Goal: Information Seeking & Learning: Learn about a topic

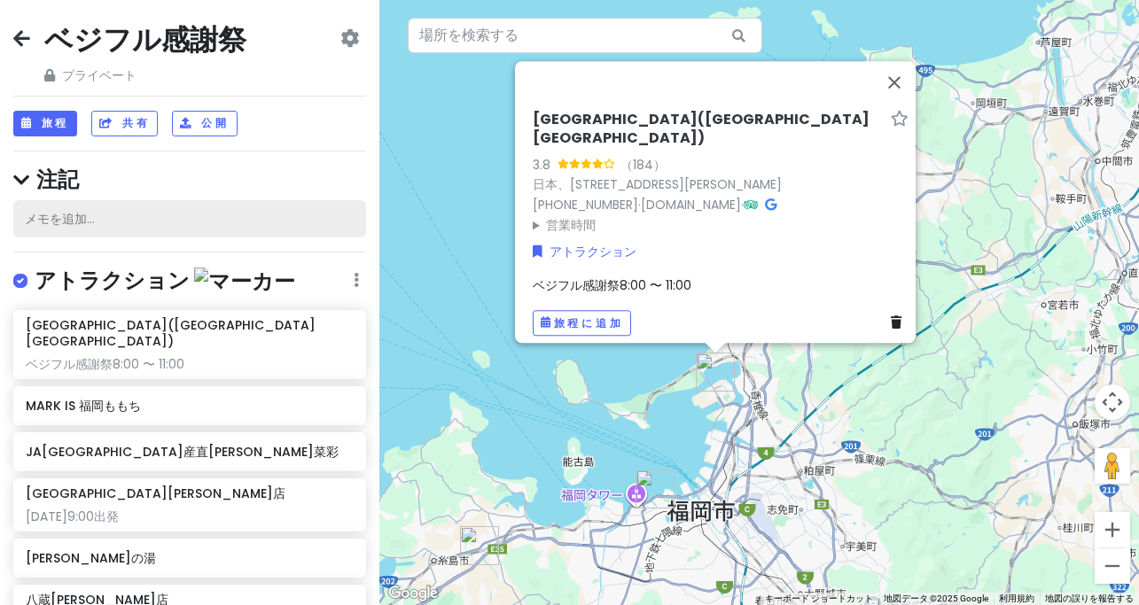
scroll to position [15, 0]
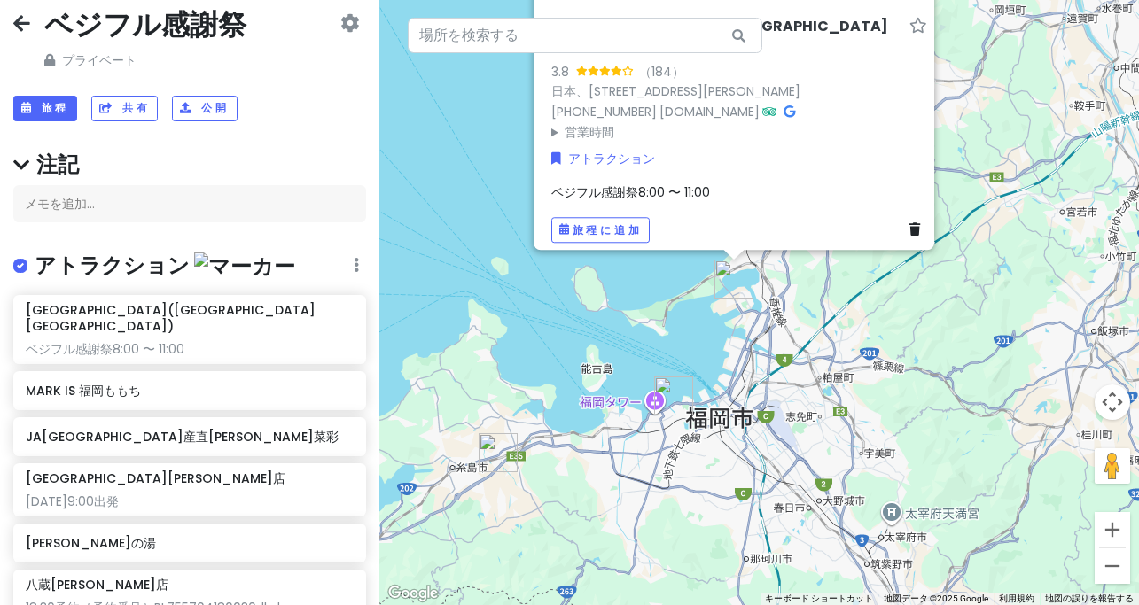
drag, startPoint x: 486, startPoint y: 353, endPoint x: 501, endPoint y: 269, distance: 85.5
click at [498, 276] on div "[GEOGRAPHIC_DATA]([GEOGRAPHIC_DATA][GEOGRAPHIC_DATA]) 3.8 （184） 日本、[STREET_ADDR…" at bounding box center [759, 302] width 760 height 605
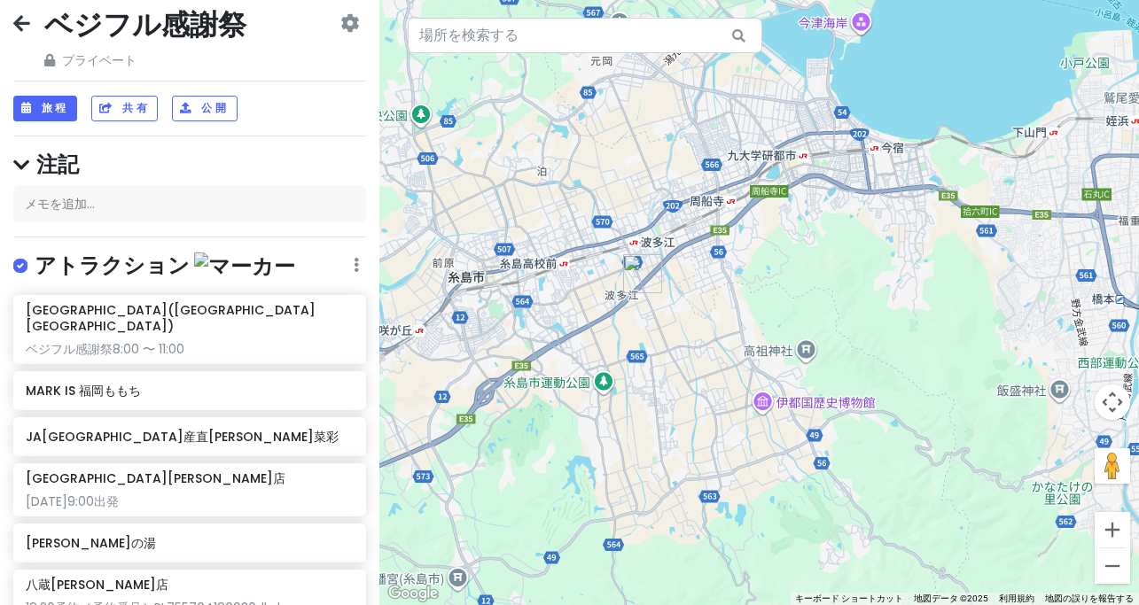
drag, startPoint x: 591, startPoint y: 250, endPoint x: 742, endPoint y: 288, distance: 155.4
click at [742, 288] on div "[GEOGRAPHIC_DATA]([GEOGRAPHIC_DATA][GEOGRAPHIC_DATA]) 3.8 （184） 日本、[STREET_ADDR…" at bounding box center [759, 302] width 760 height 605
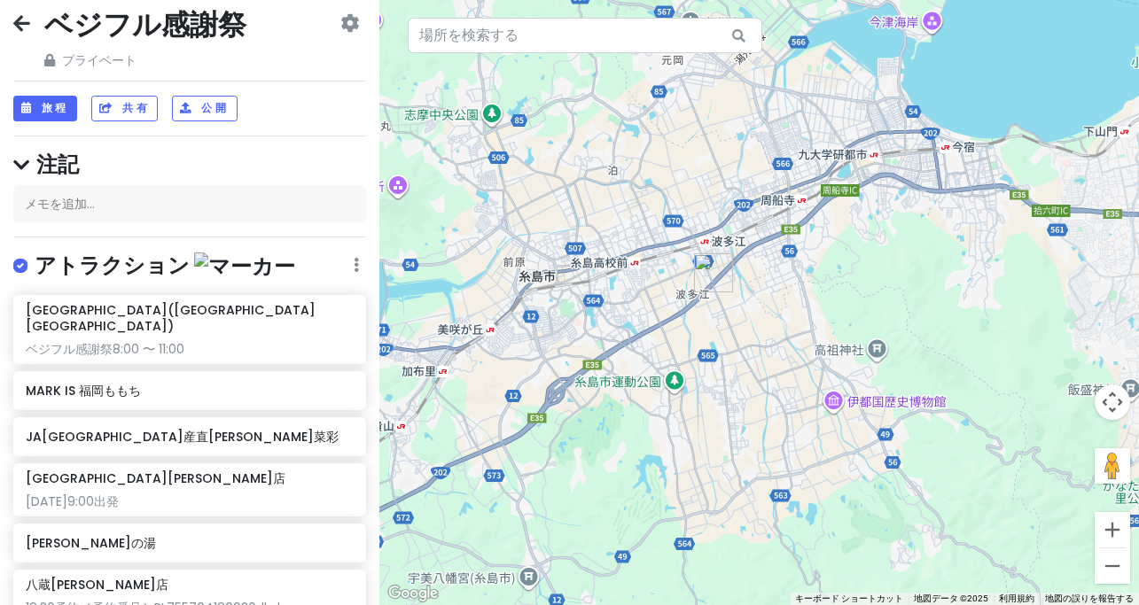
drag, startPoint x: 793, startPoint y: 339, endPoint x: 756, endPoint y: 289, distance: 62.7
click at [755, 290] on div "[GEOGRAPHIC_DATA]([GEOGRAPHIC_DATA][GEOGRAPHIC_DATA]) 3.8 （184） 日本、[STREET_ADDR…" at bounding box center [759, 302] width 760 height 605
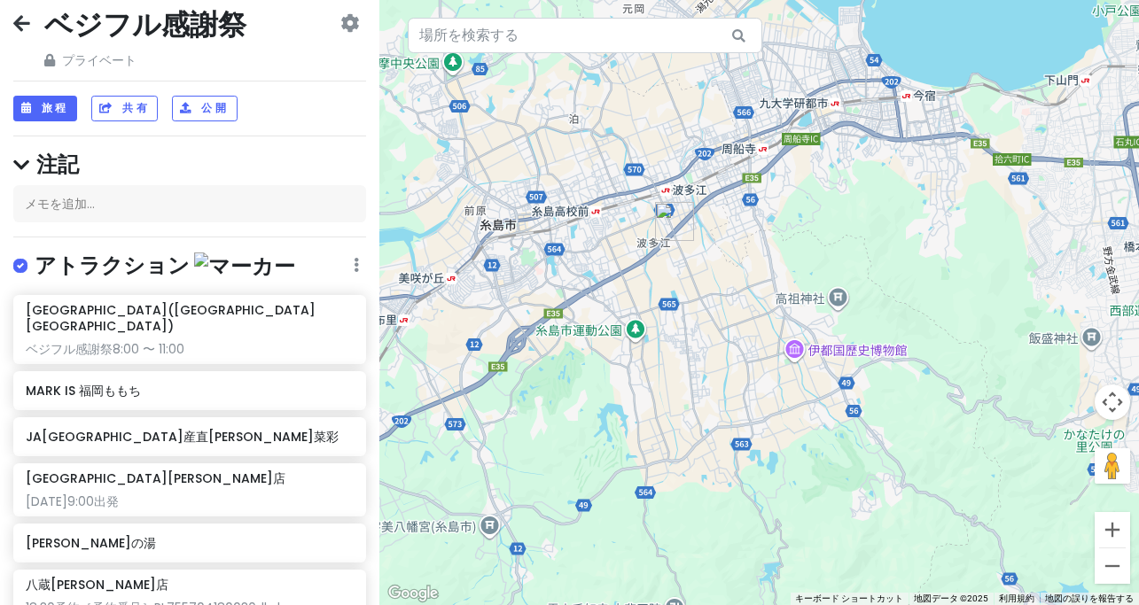
drag, startPoint x: 752, startPoint y: 269, endPoint x: 820, endPoint y: 282, distance: 69.4
click at [820, 283] on div "[GEOGRAPHIC_DATA]([GEOGRAPHIC_DATA][GEOGRAPHIC_DATA]) 3.8 （184） 日本、[STREET_ADDR…" at bounding box center [759, 302] width 760 height 605
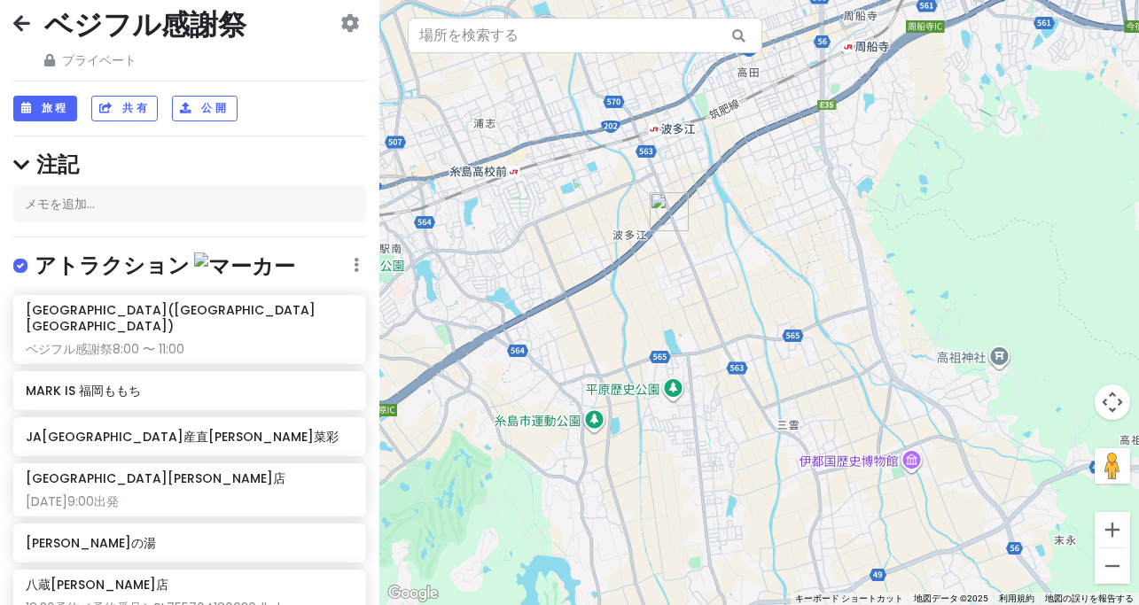
drag, startPoint x: 846, startPoint y: 281, endPoint x: 729, endPoint y: 291, distance: 117.4
click at [729, 291] on div "[GEOGRAPHIC_DATA]([GEOGRAPHIC_DATA][GEOGRAPHIC_DATA]) 3.8 （184） 日本、[STREET_ADDR…" at bounding box center [759, 302] width 760 height 605
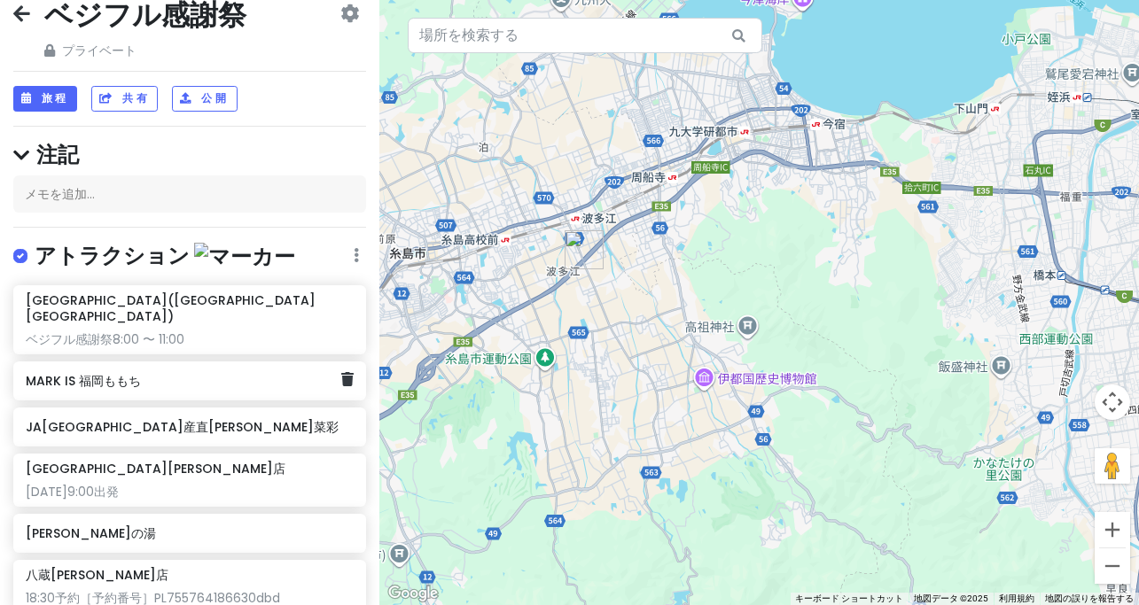
scroll to position [0, 0]
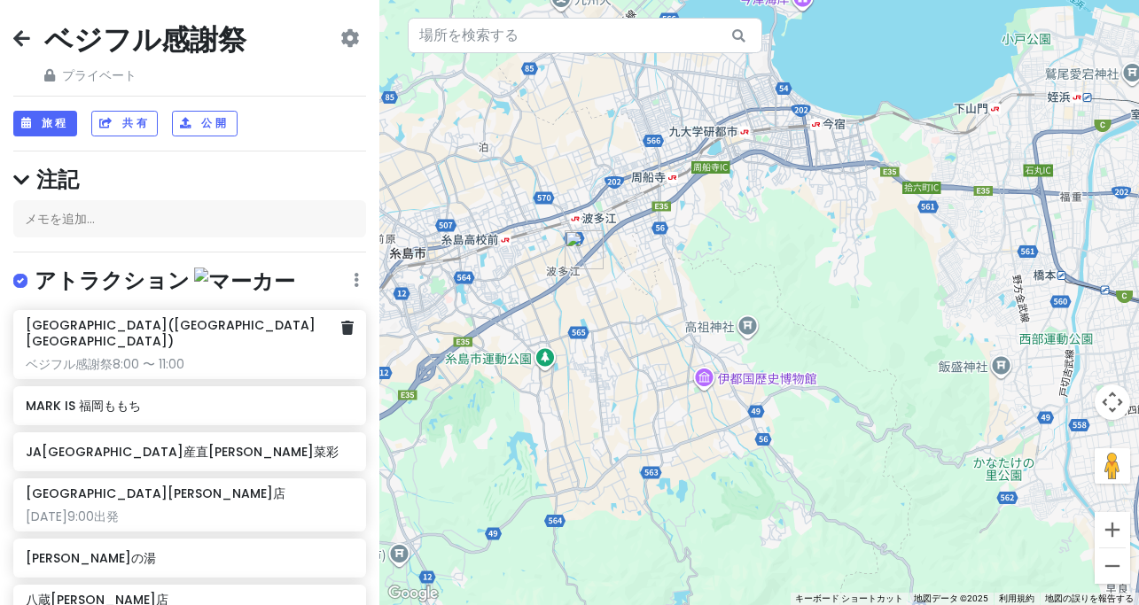
click at [236, 335] on div "[GEOGRAPHIC_DATA]([GEOGRAPHIC_DATA][GEOGRAPHIC_DATA]) ベジフル感謝祭8:00 〜 11:00" at bounding box center [190, 345] width 328 height 56
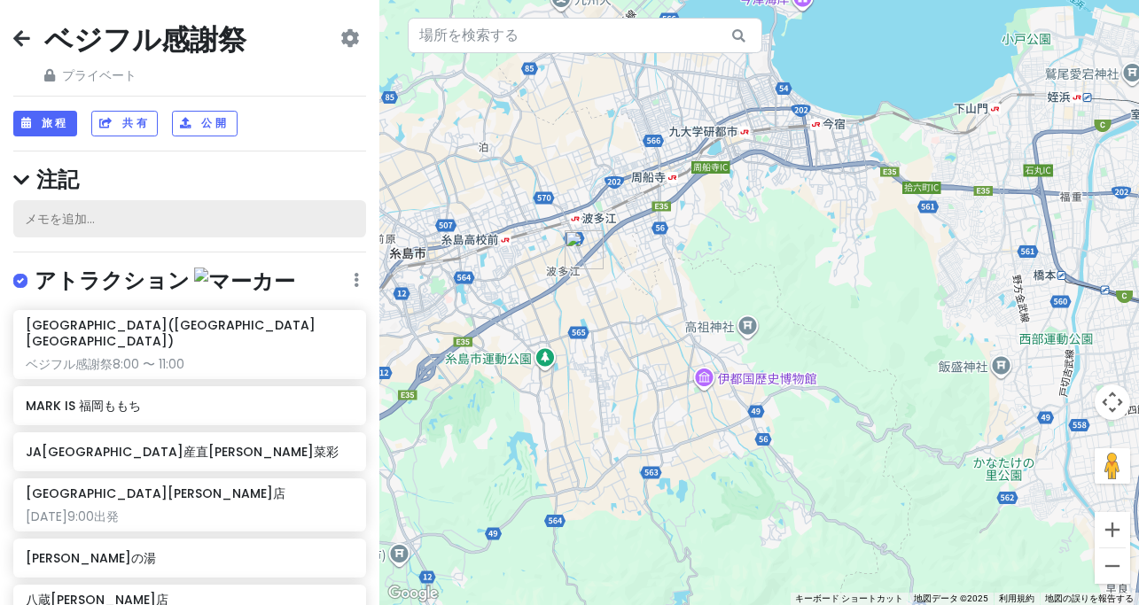
click at [129, 222] on div "メモを追加..." at bounding box center [189, 218] width 353 height 37
click at [82, 210] on font "メモを追加..." at bounding box center [60, 219] width 70 height 18
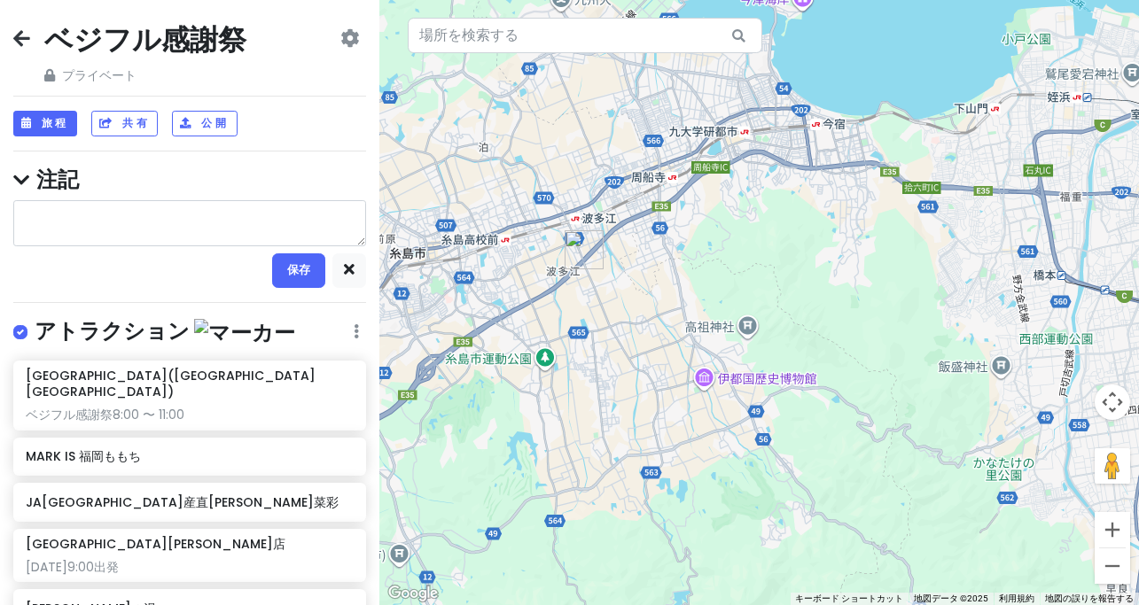
type textarea "x"
type textarea "６"
type textarea "x"
type textarea "６："
type textarea "x"
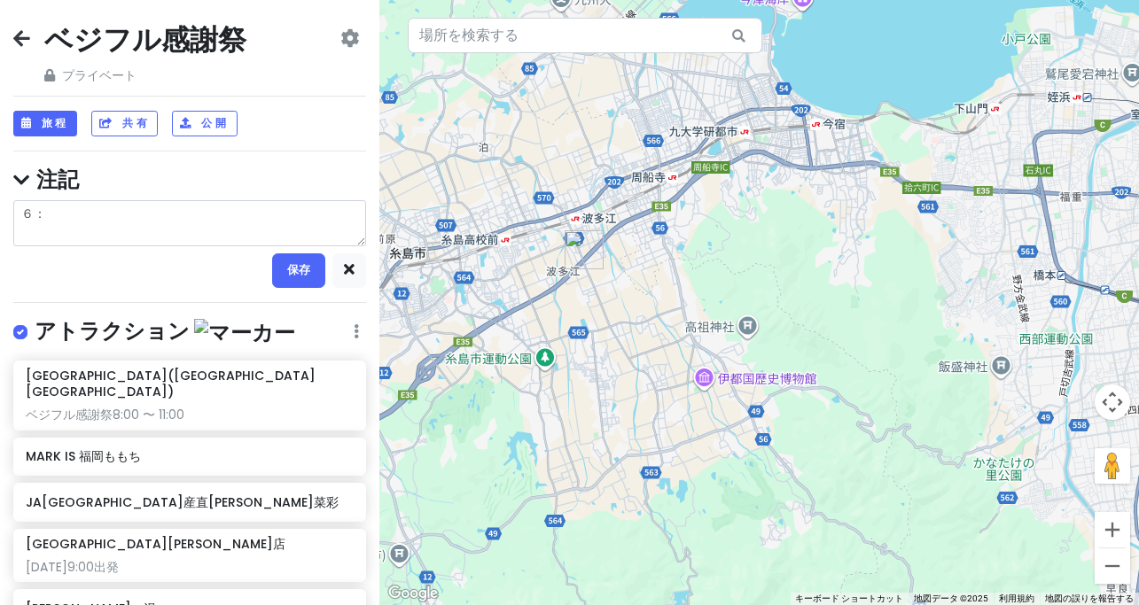
type textarea "６"
type textarea "x"
type textarea "6"
type textarea "x"
type textarea "6:"
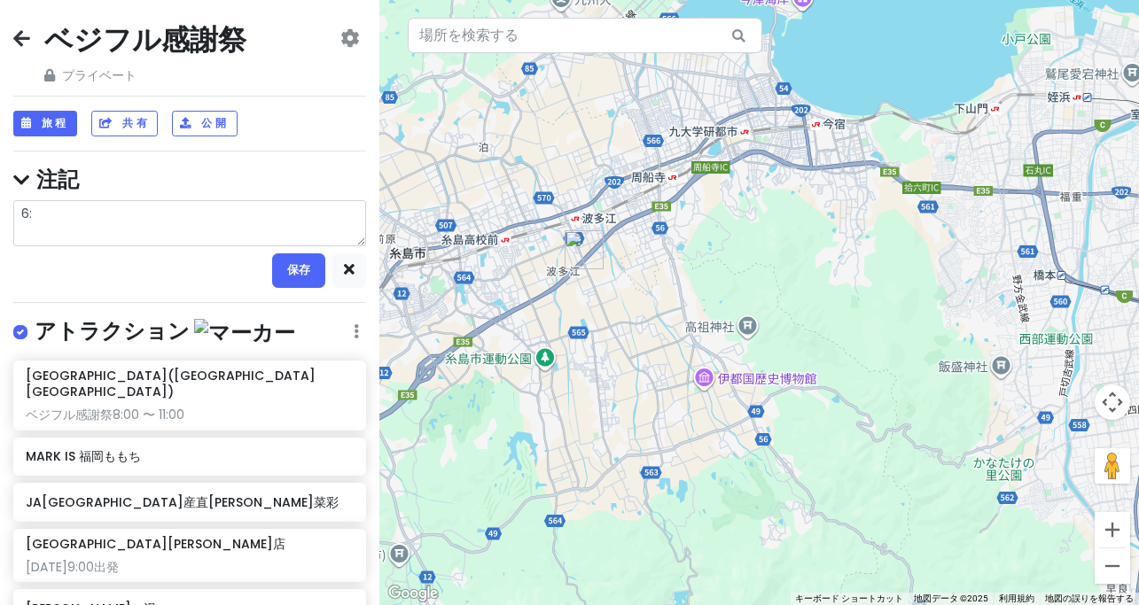
type textarea "x"
type textarea "6:0"
type textarea "x"
type textarea "6:00"
type textarea "x"
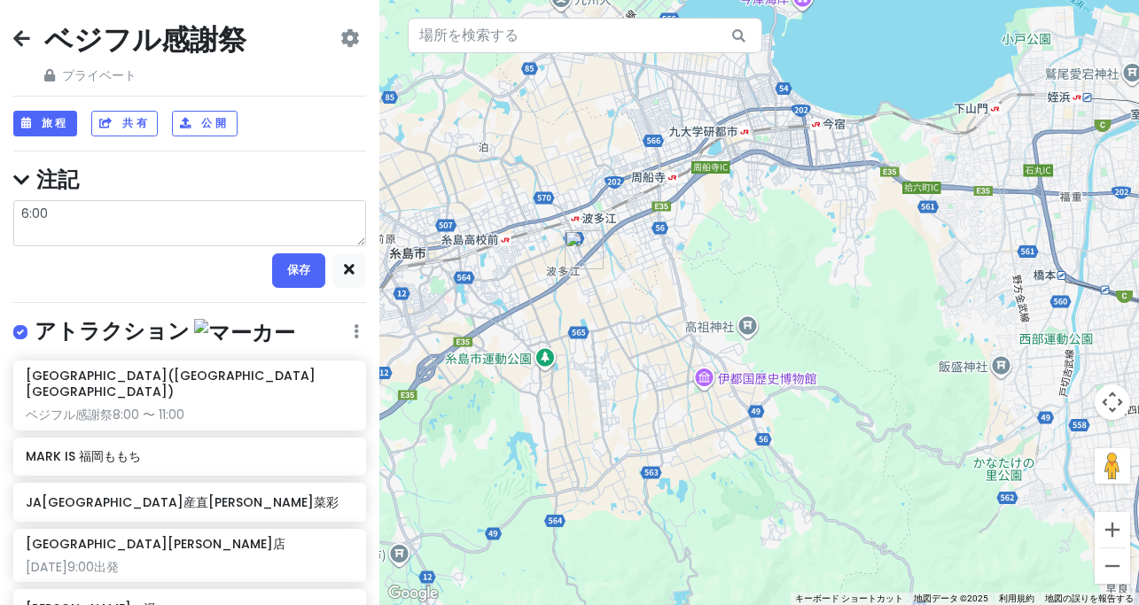
type textarea "6:00ｓ"
type textarea "x"
type textarea "6:00ｓｈ"
type textarea "x"
type textarea "6:00しゅ"
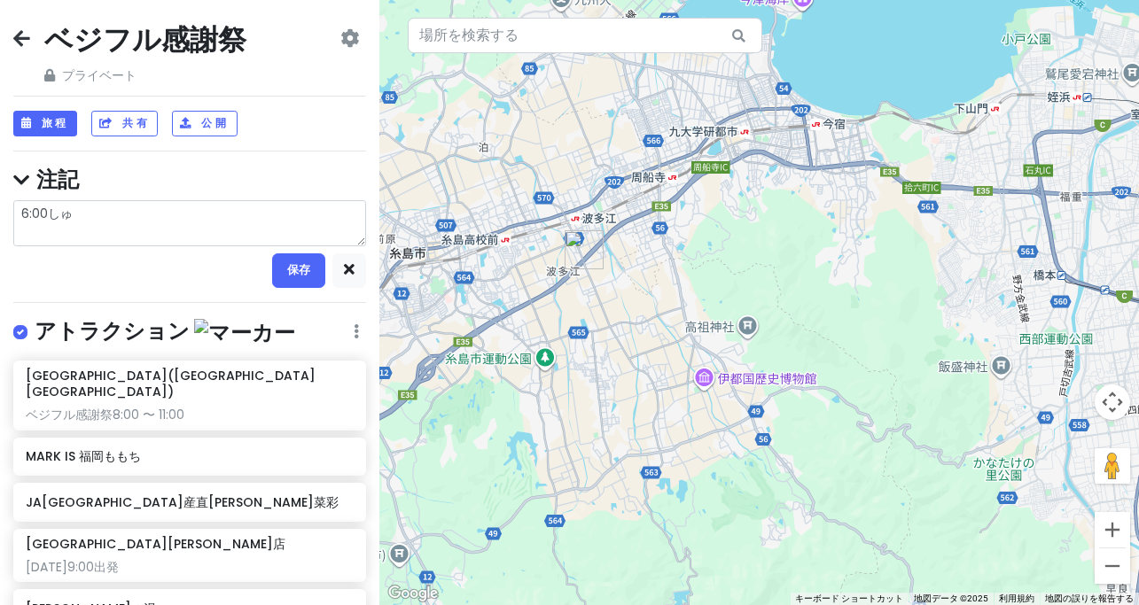
type textarea "x"
type textarea "6:00出発"
click at [308, 269] on button "保存" at bounding box center [298, 270] width 53 height 35
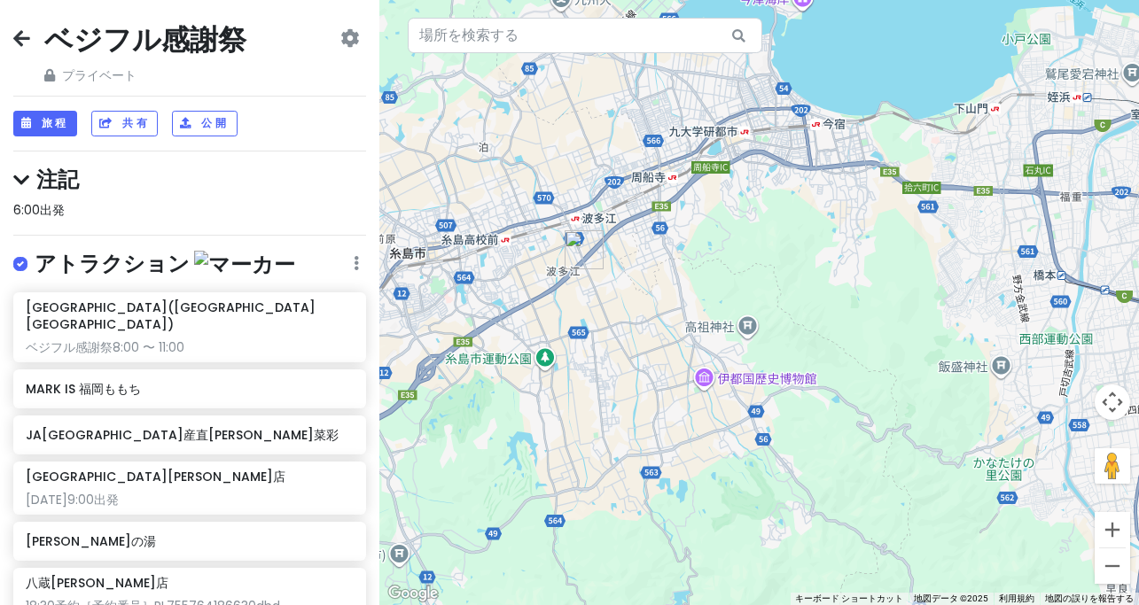
click at [333, 126] on div "旅程 共有 公開" at bounding box center [189, 124] width 353 height 26
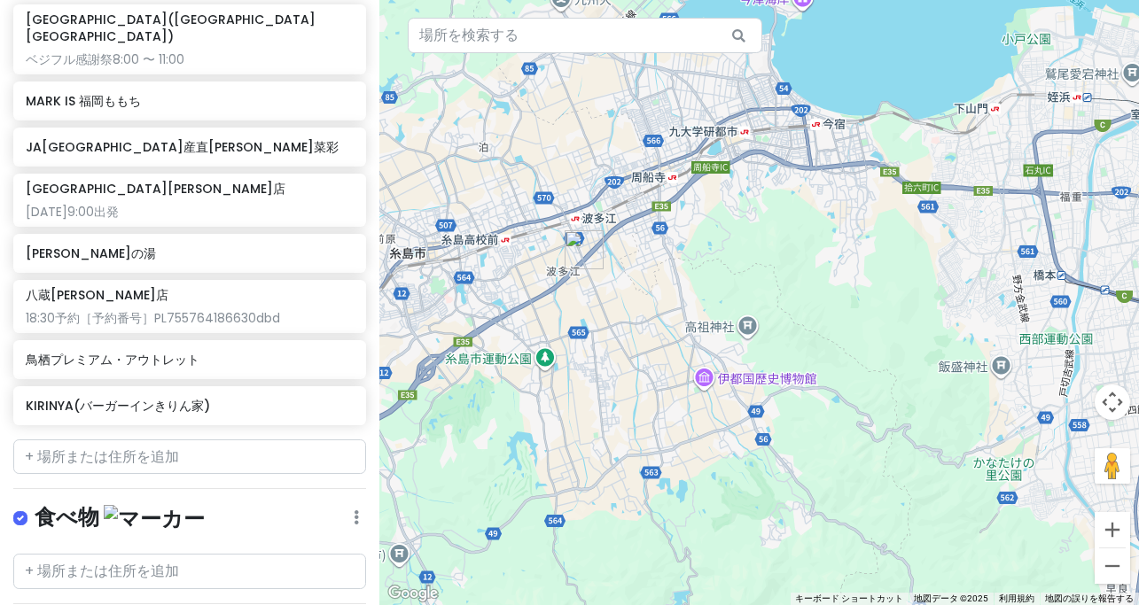
scroll to position [331, 0]
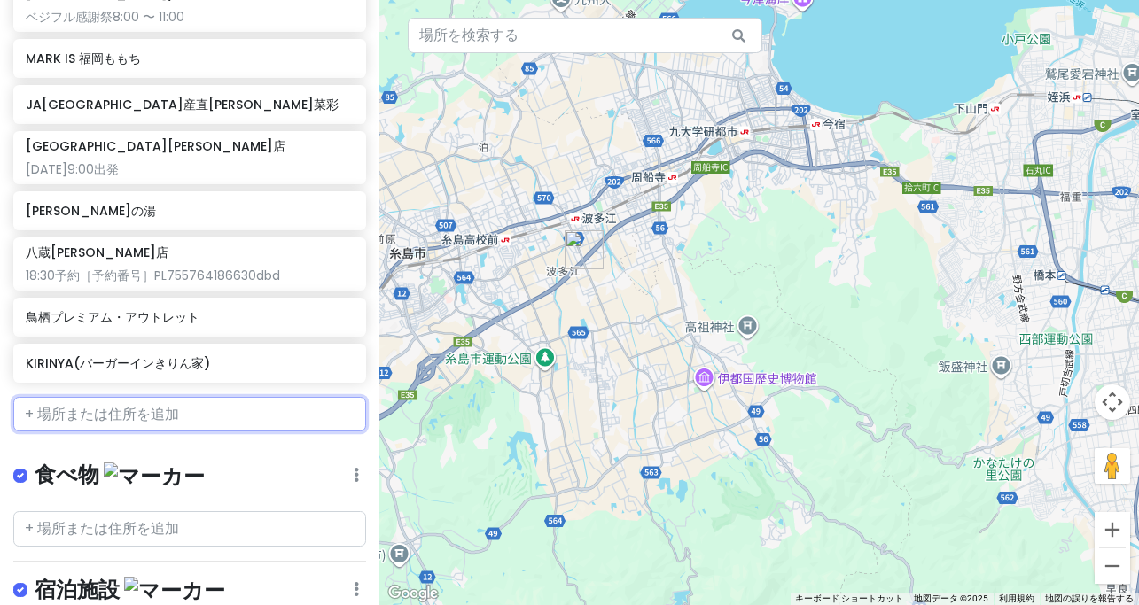
click at [129, 397] on input "text" at bounding box center [189, 414] width 353 height 35
click at [663, 435] on div "[GEOGRAPHIC_DATA]([GEOGRAPHIC_DATA][GEOGRAPHIC_DATA]) 3.8 （184） 日本、[STREET_ADDR…" at bounding box center [759, 302] width 760 height 605
click at [187, 312] on div "鳥栖プレミアム・アウトレット" at bounding box center [189, 317] width 353 height 39
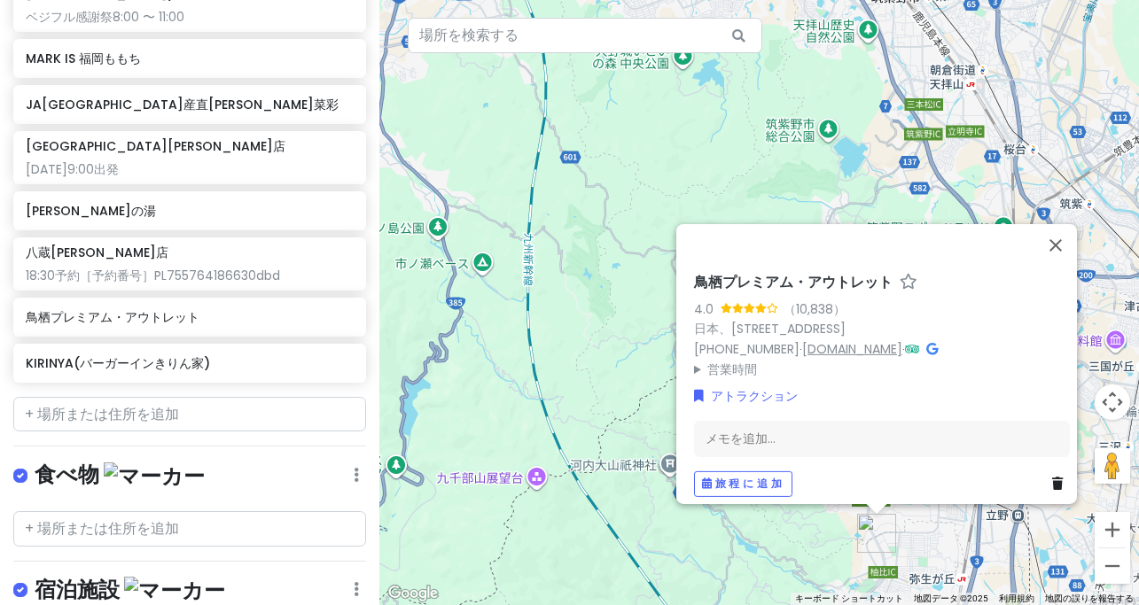
click at [829, 346] on font "[DOMAIN_NAME]" at bounding box center [852, 348] width 100 height 18
click at [842, 322] on font "日本、[STREET_ADDRESS]" at bounding box center [770, 329] width 152 height 18
click at [798, 422] on div "メモを追加..." at bounding box center [882, 438] width 376 height 37
click at [806, 429] on div "メモを追加..." at bounding box center [882, 438] width 376 height 37
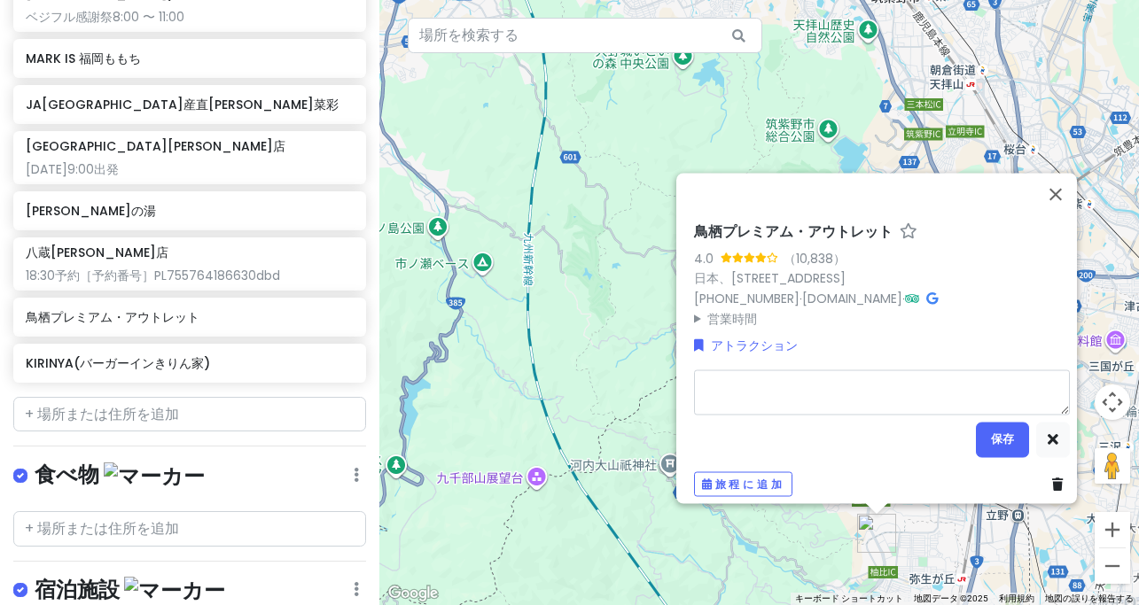
type textarea "x"
type textarea "PREMIUM OUTLETS® BARGAIN"
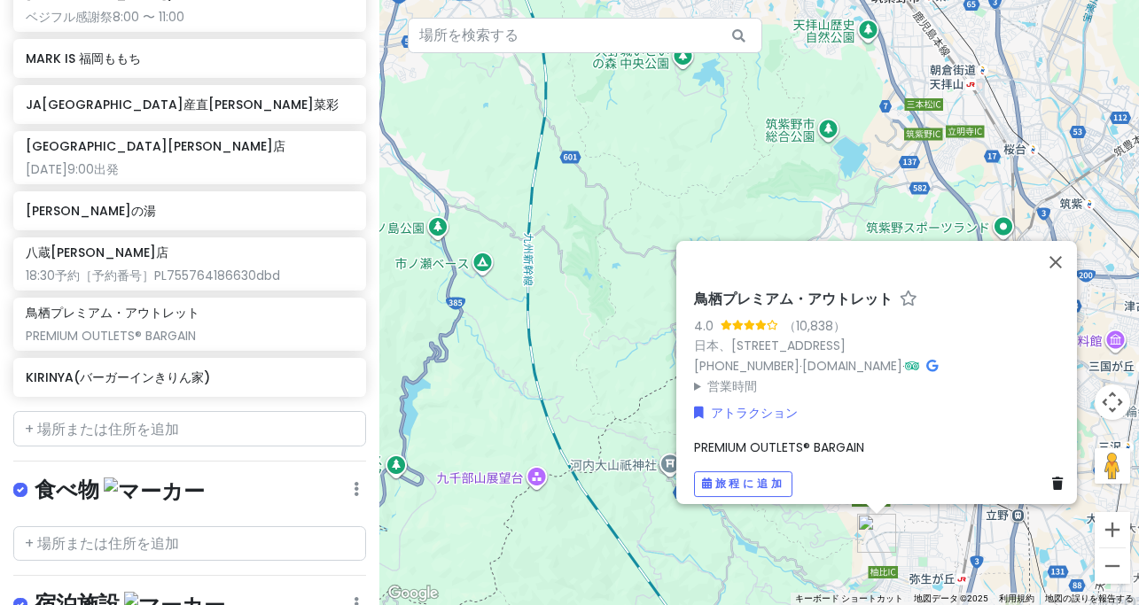
scroll to position [346, 0]
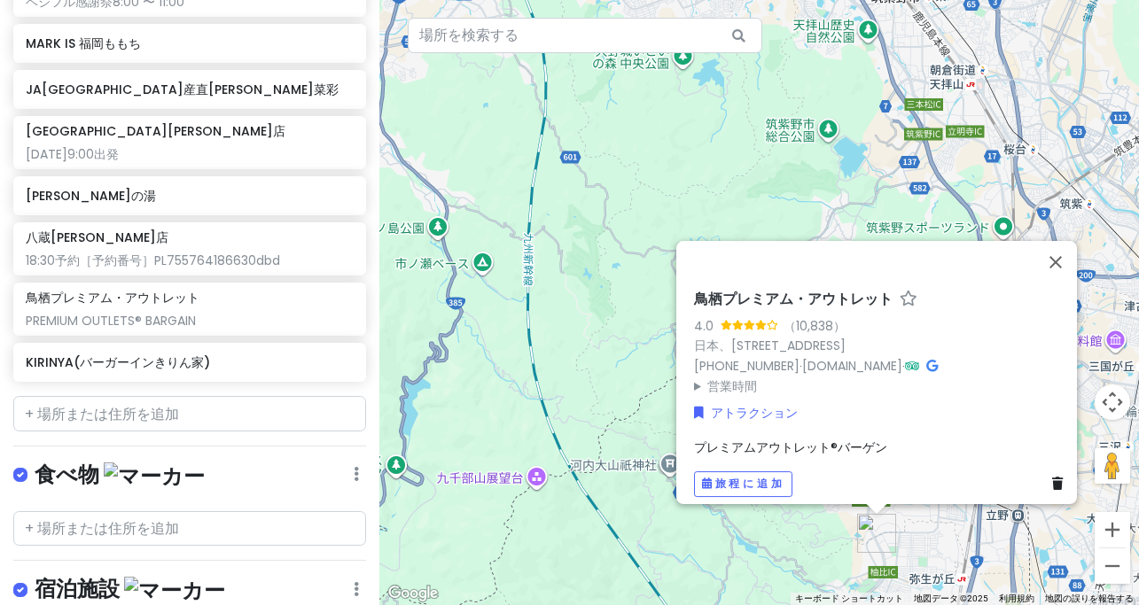
click at [879, 437] on div "プレミアムアウトレット®バーゲン" at bounding box center [882, 446] width 376 height 19
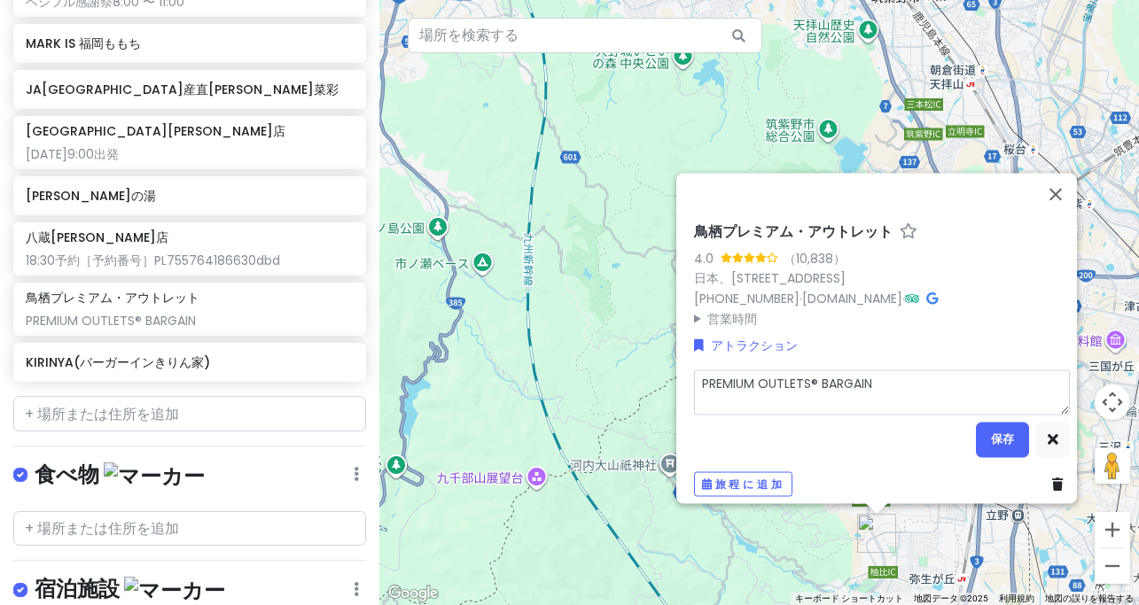
click at [926, 378] on textarea "PREMIUM OUTLETS® BARGAIN" at bounding box center [882, 392] width 376 height 45
type textarea "x"
type textarea "PREMIUM OUTLETS® BARGAIN2025年[DATE]～[DATE]の"
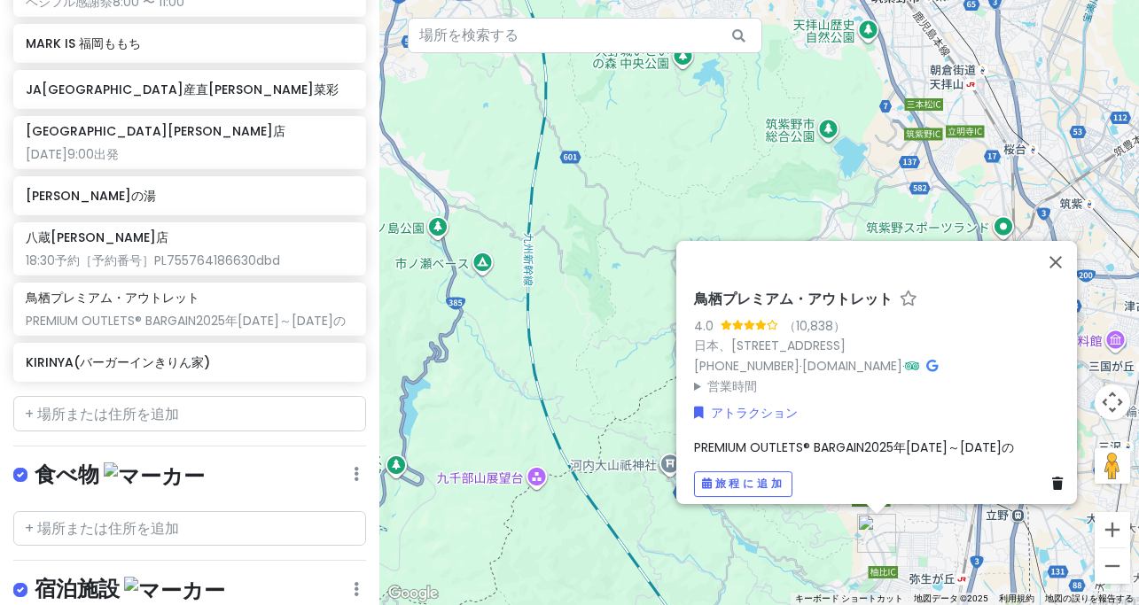
scroll to position [362, 0]
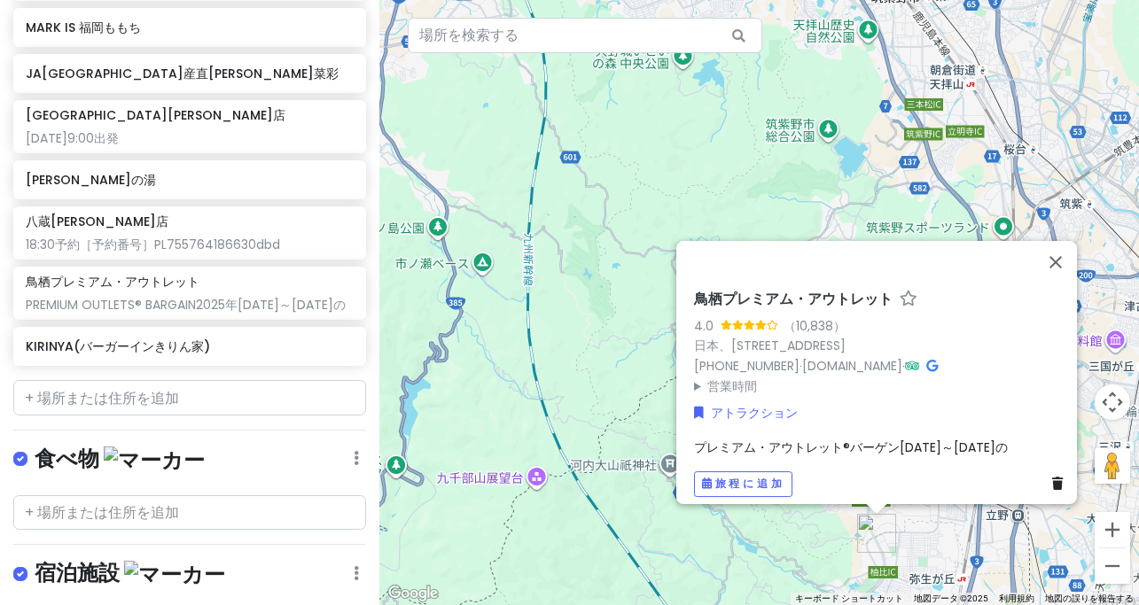
click at [763, 446] on div "プレミアム・アウトレット®バーゲン[DATE]～[DATE]の" at bounding box center [882, 446] width 376 height 19
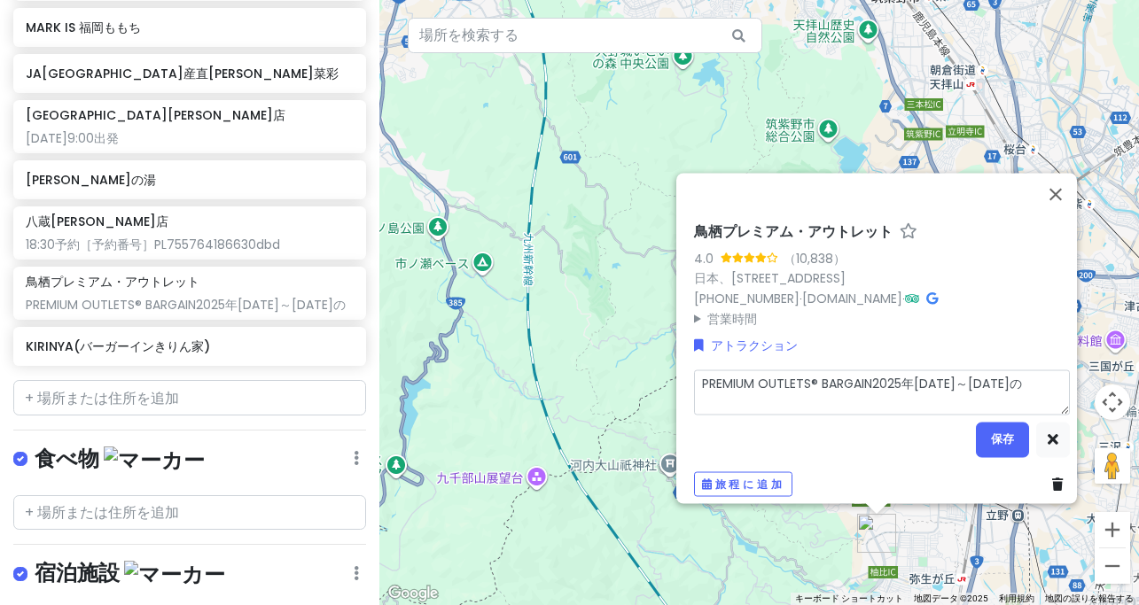
click at [787, 378] on textarea "PREMIUM OUTLETS® BARGAIN2025年[DATE]～[DATE]の" at bounding box center [882, 392] width 376 height 45
click at [782, 391] on textarea "PREMIUM OUTLETS® BARGAIN2025年[DATE]～[DATE]の" at bounding box center [882, 392] width 376 height 45
type textarea "x"
type textarea "PREMIUM OUTLETS® BARGAIN2025年[DATE]～[DATE]"
click at [869, 374] on textarea "PREMIUM OUTLETS® BARGAIN2025年[DATE]～[DATE]" at bounding box center [882, 392] width 376 height 45
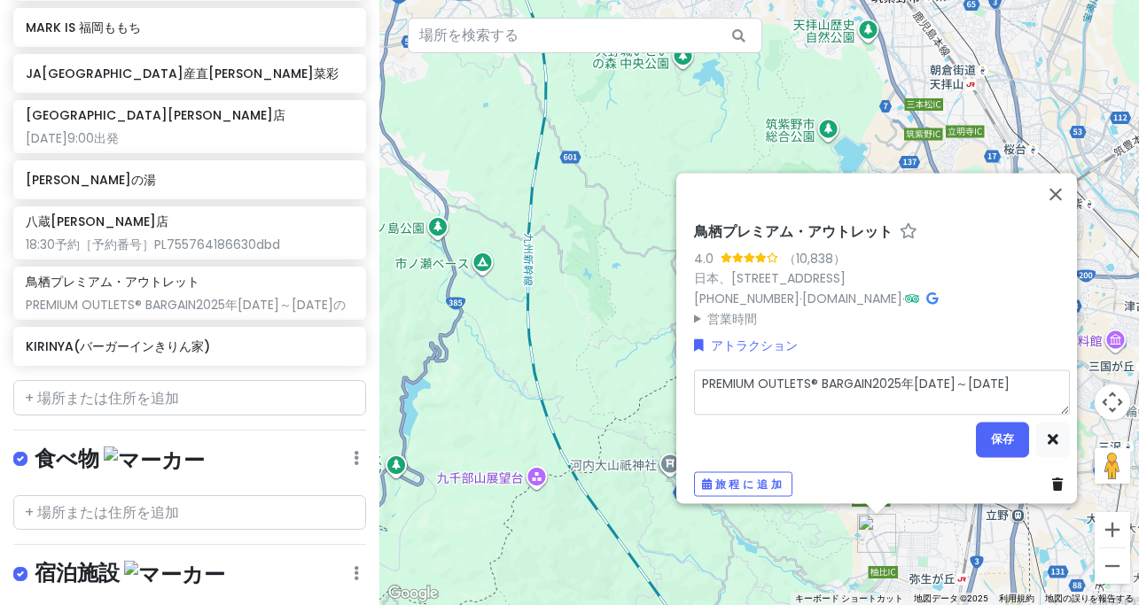
type textarea "x"
type textarea "PREMIUM OUTLETS® BARGAIN　[DATE]～[DATE]"
type textarea "x"
type textarea "PREMIUM OUTLETS® BARGAIN　　[DATE]～[DATE]"
click at [1000, 432] on font "保存" at bounding box center [1002, 439] width 23 height 15
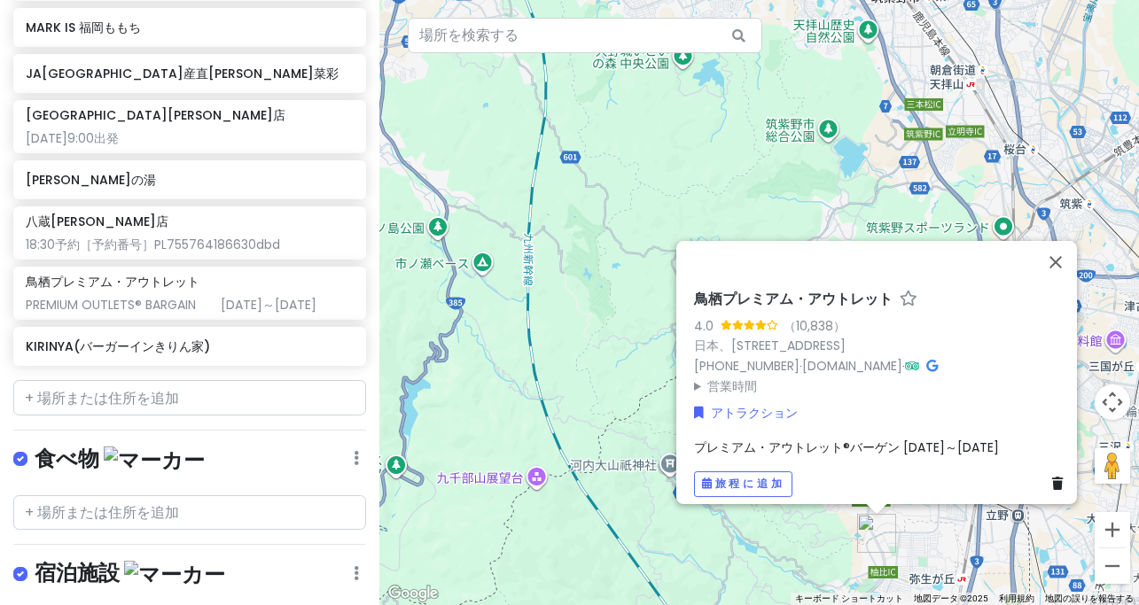
click at [490, 180] on div "鳥栖プレミアム・アウトレット 4.0 （10,838） 日本、[STREET_ADDRESS] [PHONE_NUMBER] · [DOMAIN_NAME] …" at bounding box center [759, 302] width 760 height 605
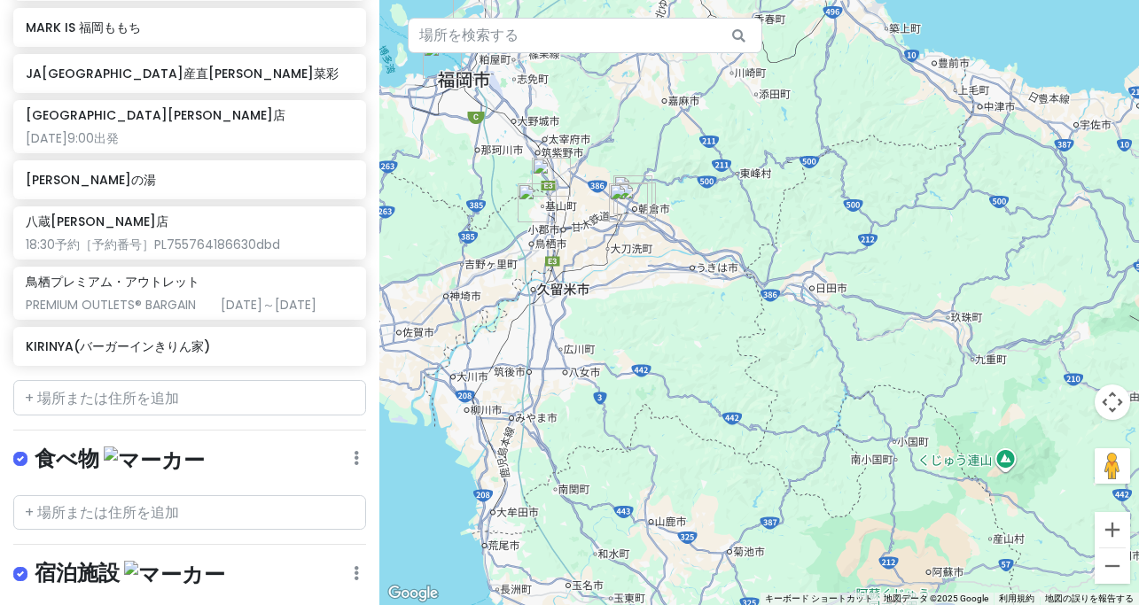
drag, startPoint x: 597, startPoint y: 234, endPoint x: 760, endPoint y: 313, distance: 180.3
click at [760, 313] on div at bounding box center [759, 302] width 760 height 605
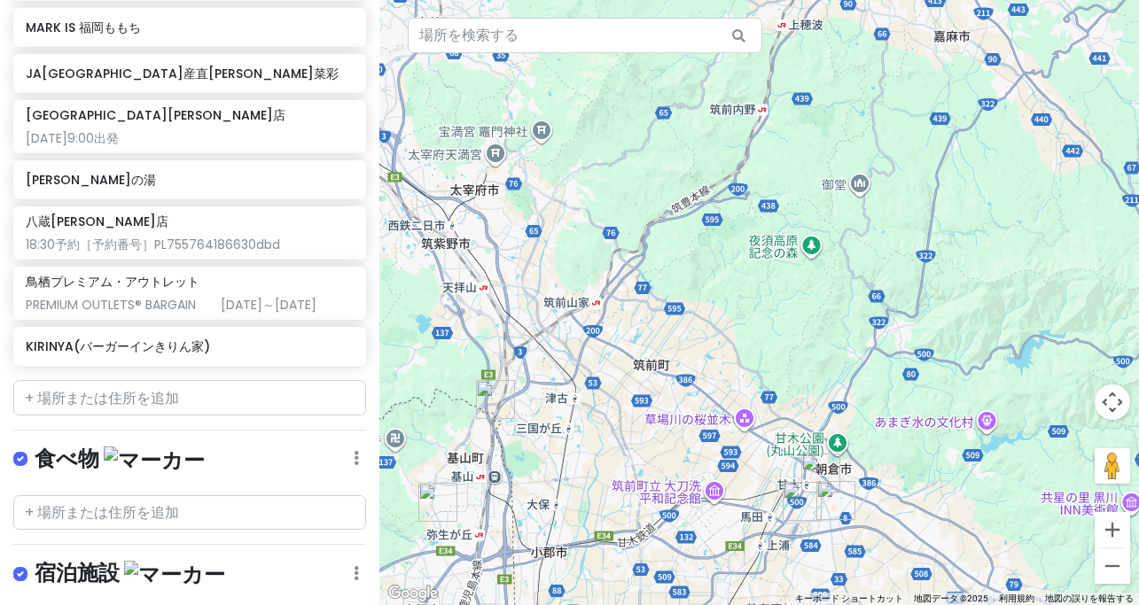
click at [490, 399] on img "KIRINYA(バーガーイン きりん家)" at bounding box center [495, 399] width 39 height 39
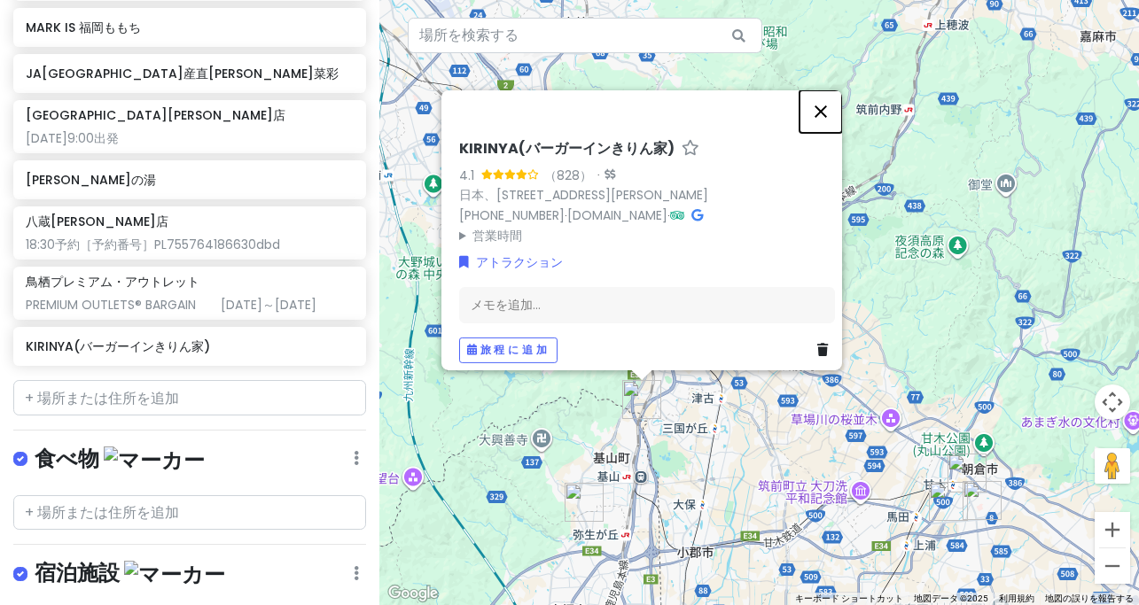
click at [823, 102] on button "閉じる" at bounding box center [820, 111] width 43 height 43
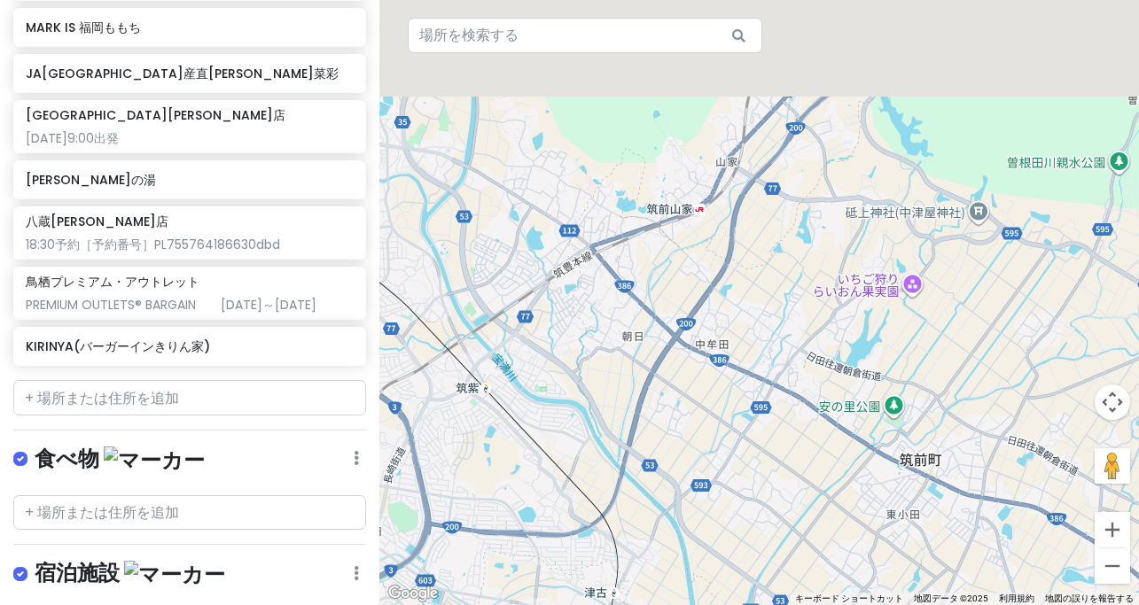
drag, startPoint x: 829, startPoint y: 192, endPoint x: 744, endPoint y: 423, distance: 245.3
click at [745, 410] on div "矢印キーを押して移動します。" at bounding box center [759, 302] width 760 height 605
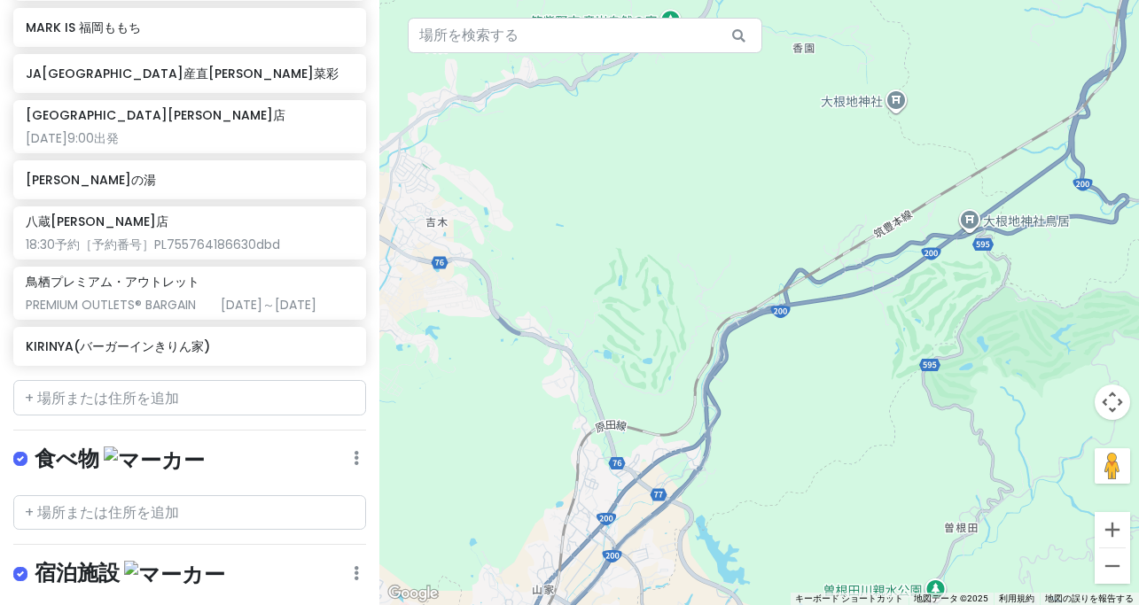
drag, startPoint x: 874, startPoint y: 332, endPoint x: 687, endPoint y: 402, distance: 199.7
click at [687, 404] on div "矢印キーを押して移動します。" at bounding box center [759, 302] width 760 height 605
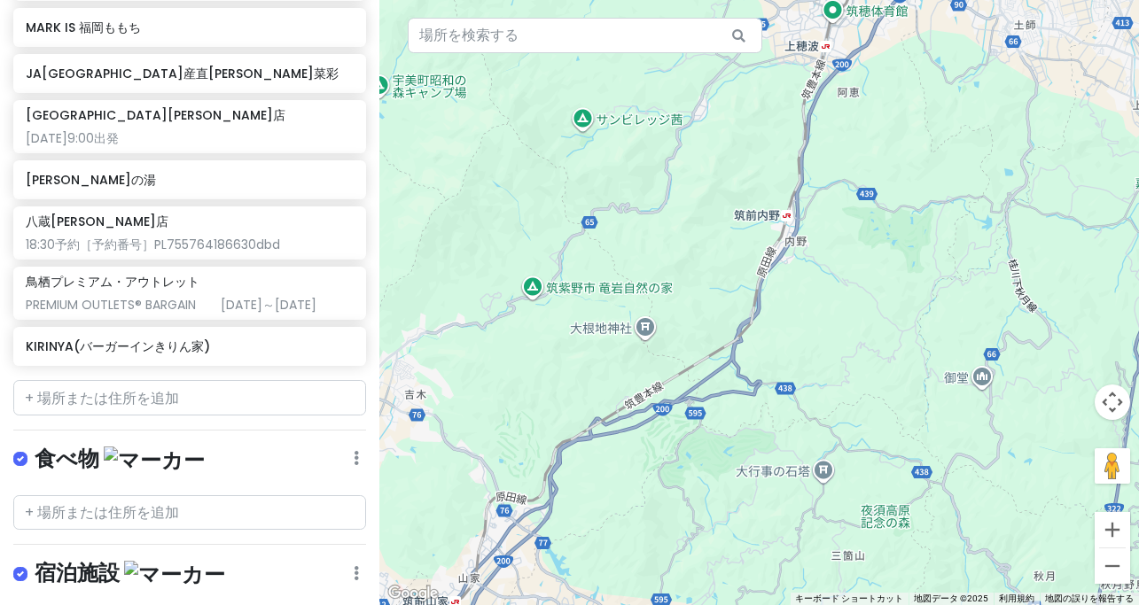
drag, startPoint x: 855, startPoint y: 313, endPoint x: 822, endPoint y: 364, distance: 61.0
click at [822, 365] on div "矢印キーを押して移動します。" at bounding box center [759, 302] width 760 height 605
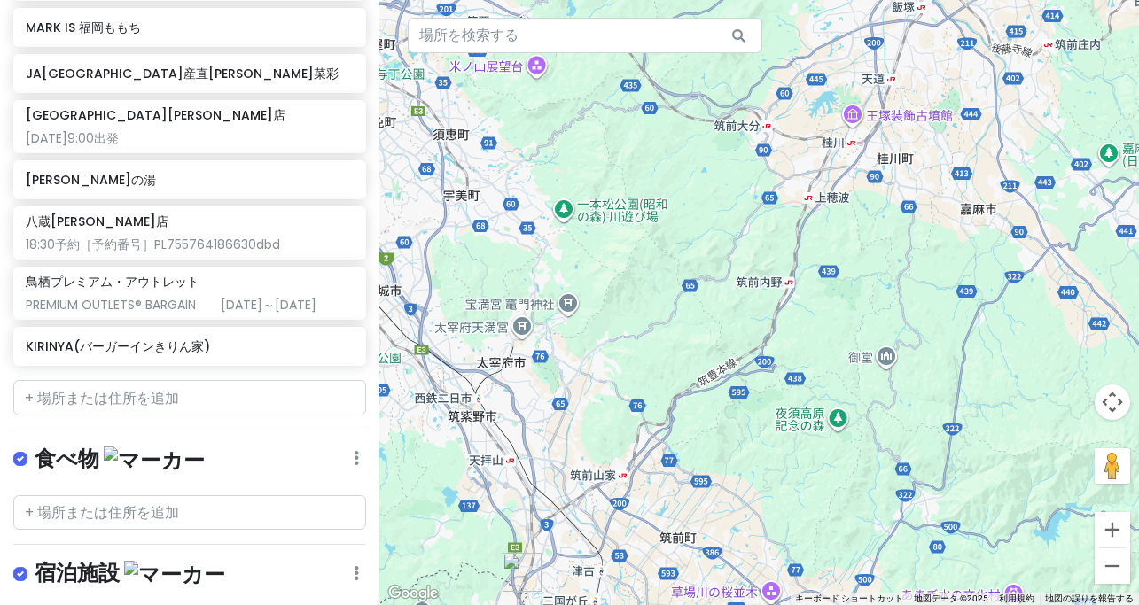
drag, startPoint x: 853, startPoint y: 262, endPoint x: 783, endPoint y: 357, distance: 117.9
click at [783, 357] on div "矢印キーを押して移動します。" at bounding box center [759, 302] width 760 height 605
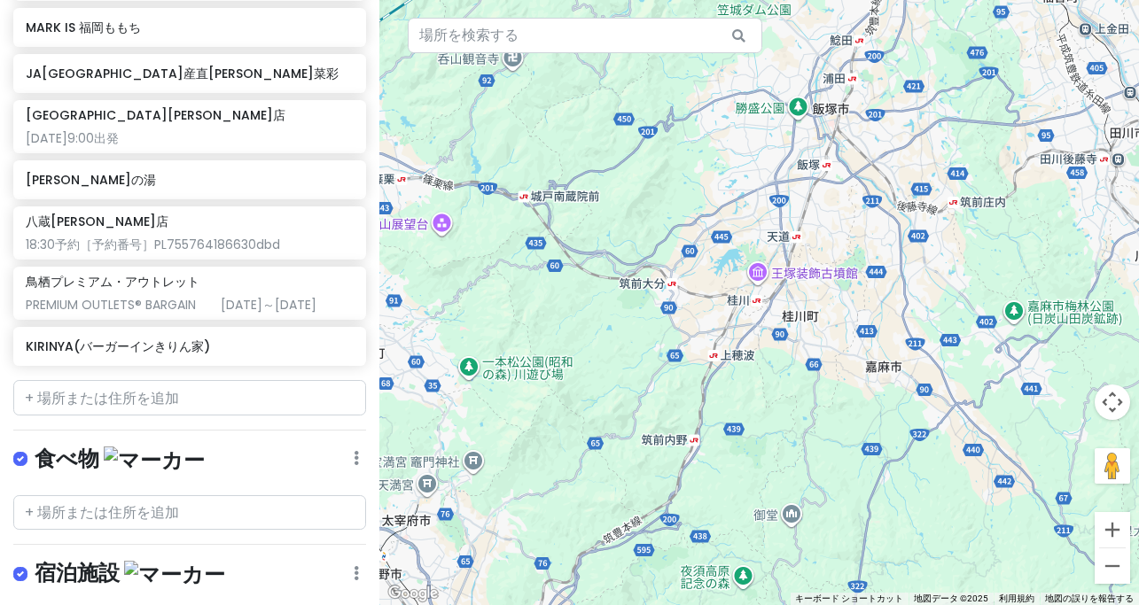
drag, startPoint x: 830, startPoint y: 308, endPoint x: 809, endPoint y: 410, distance: 104.1
click at [809, 410] on div "矢印キーを押して移動します。" at bounding box center [759, 302] width 760 height 605
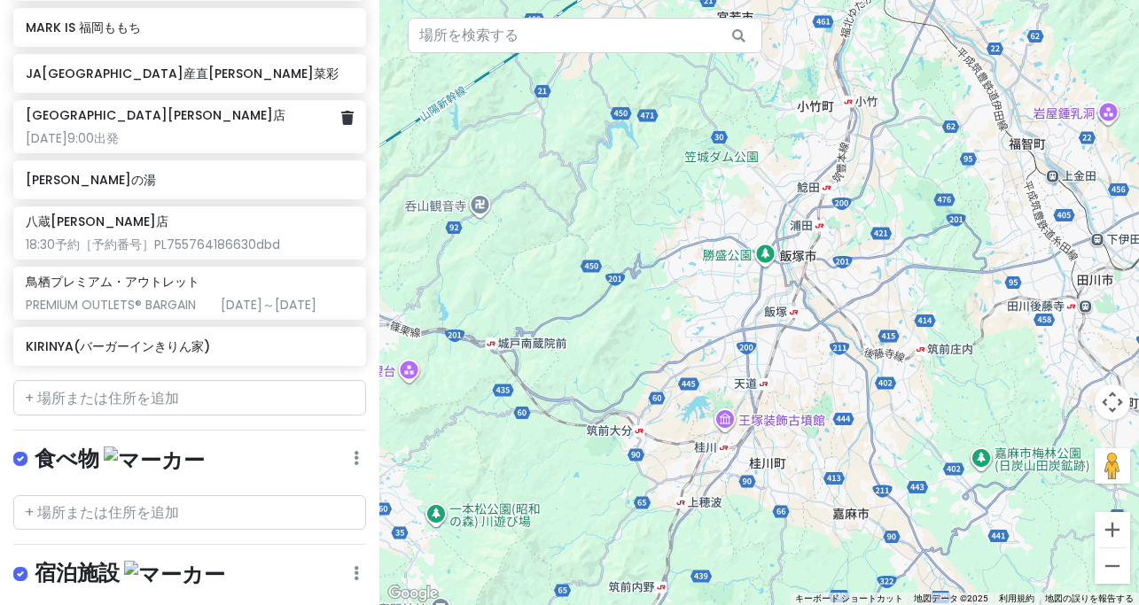
scroll to position [196, 0]
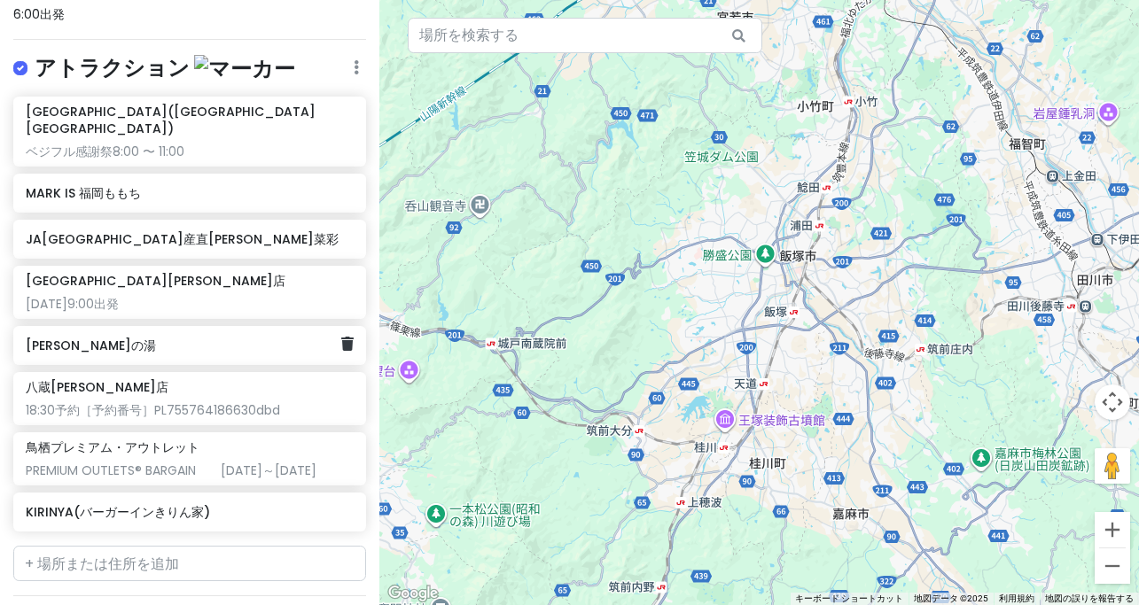
click at [152, 335] on div "[PERSON_NAME]の湯" at bounding box center [183, 345] width 315 height 25
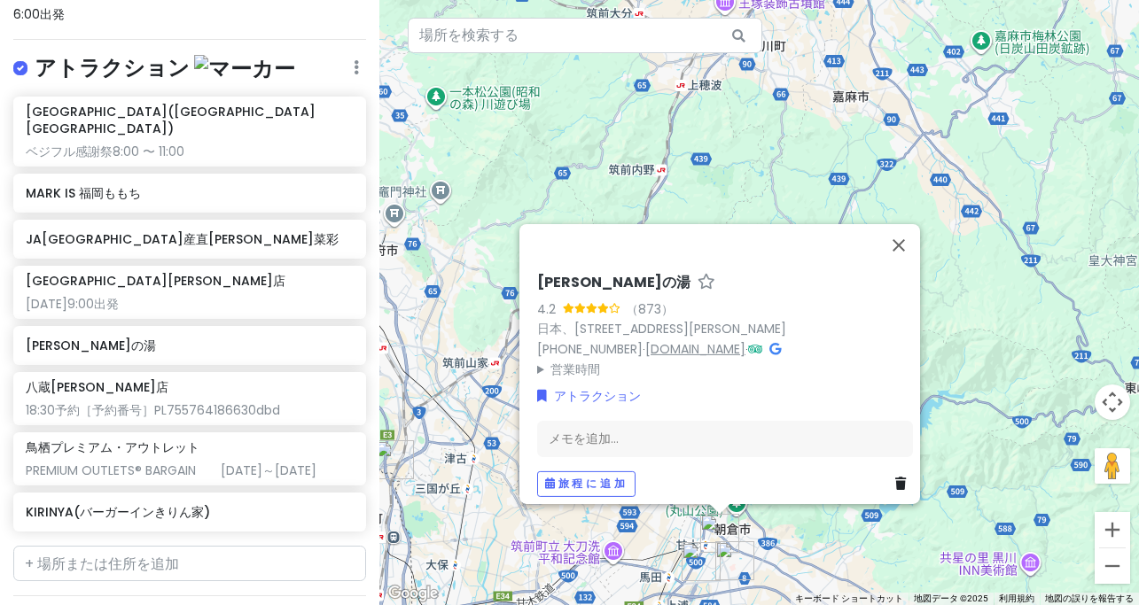
click at [697, 339] on font "[DOMAIN_NAME]" at bounding box center [695, 348] width 100 height 18
click at [656, 423] on div "メモを追加..." at bounding box center [725, 438] width 376 height 37
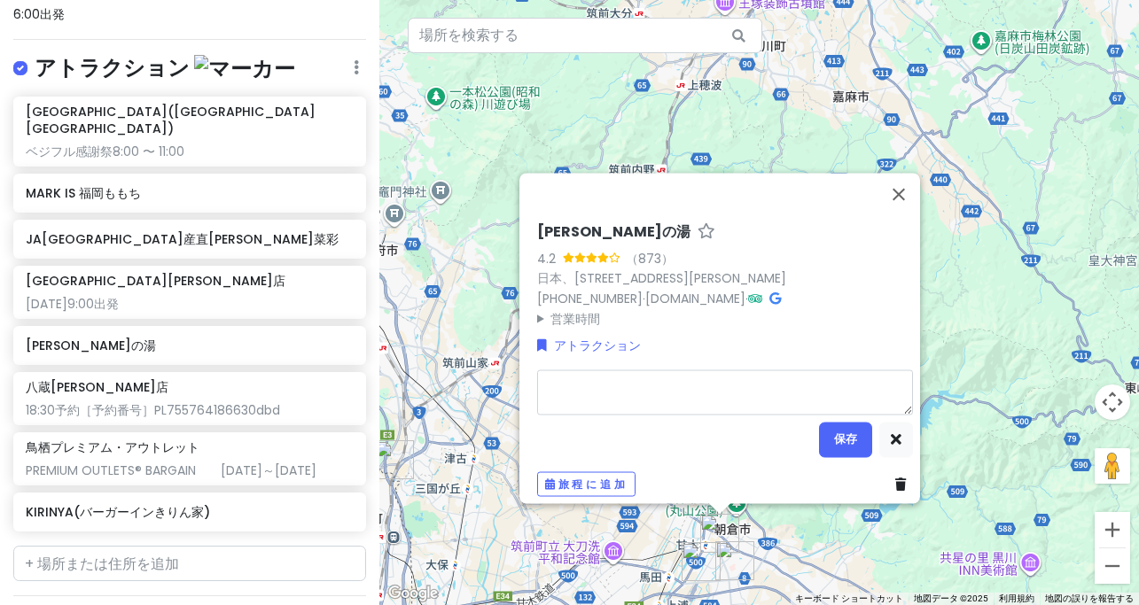
type textarea "x"
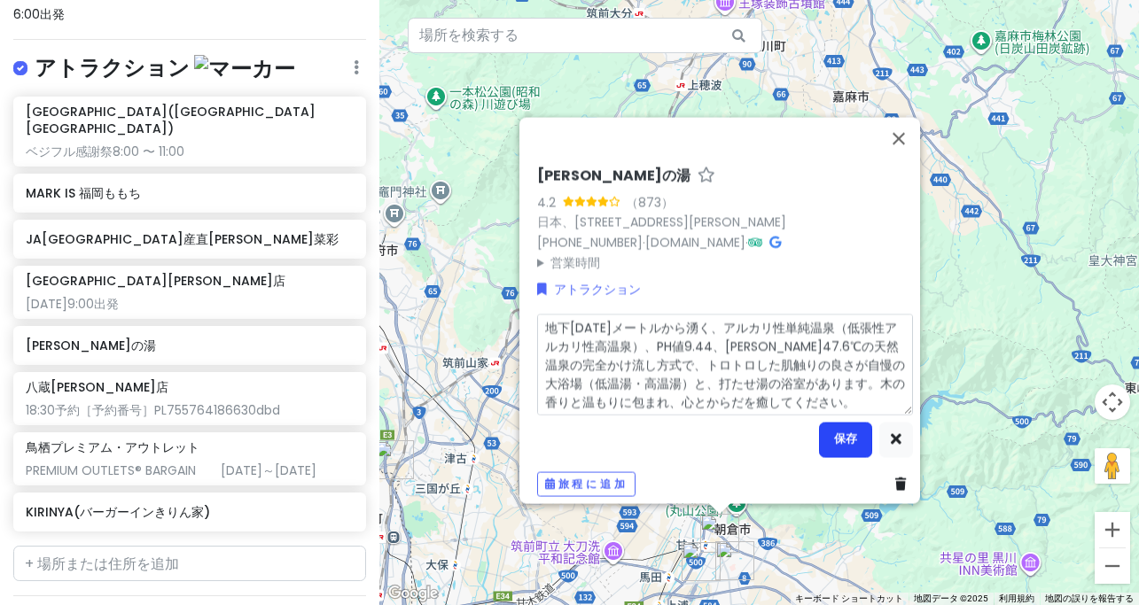
type textarea "地下[DATE]メートルから湧く、アルカリ性単純温泉（低張性アルカリ性高温泉）、PH値9.44、[PERSON_NAME]47.6℃の天然温泉の完全かけ流し方…"
click at [834, 434] on font "保存" at bounding box center [845, 439] width 23 height 15
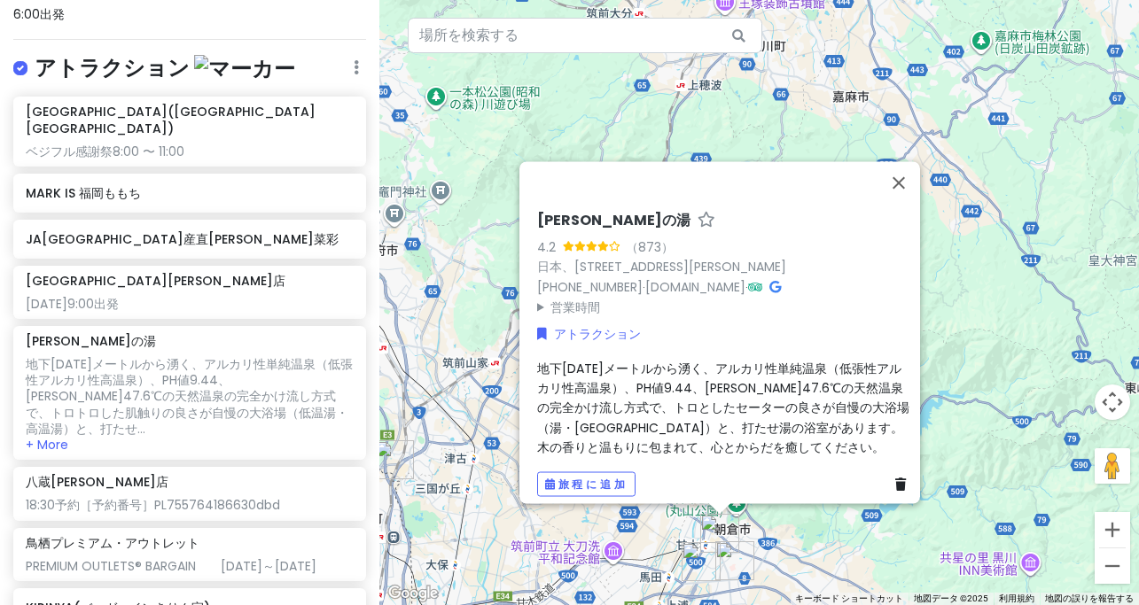
click at [1004, 260] on div "矢印キーを押して移動します。 卑弥呼ロマンの湯 4.2 （873） 日本、[STREET_ADDRESS][PERSON_NAME][PERSON_NAME]…" at bounding box center [759, 302] width 760 height 605
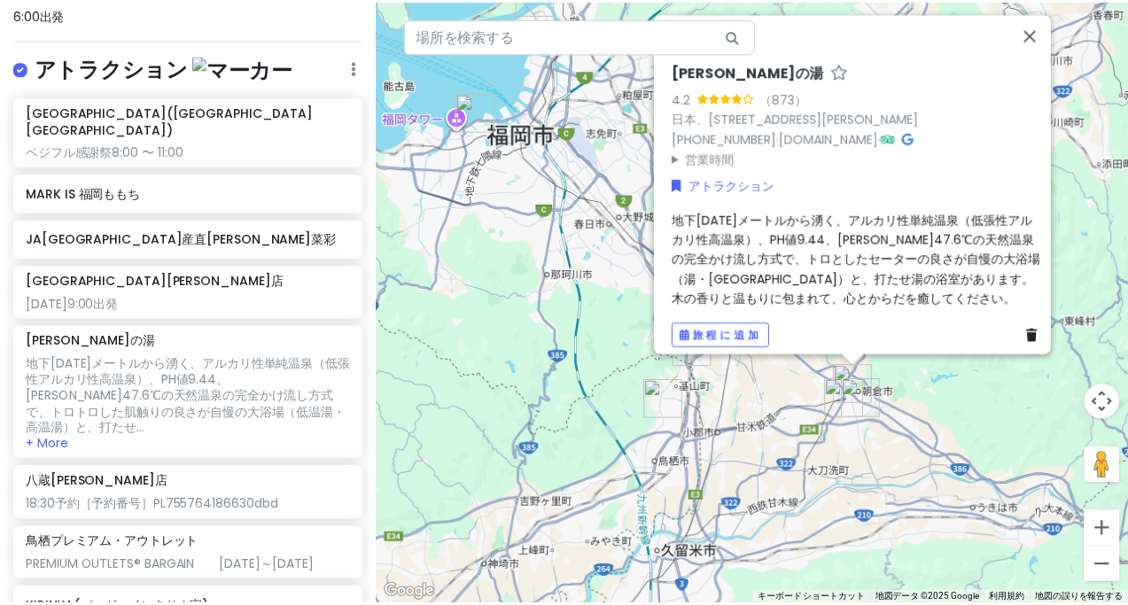
scroll to position [0, 0]
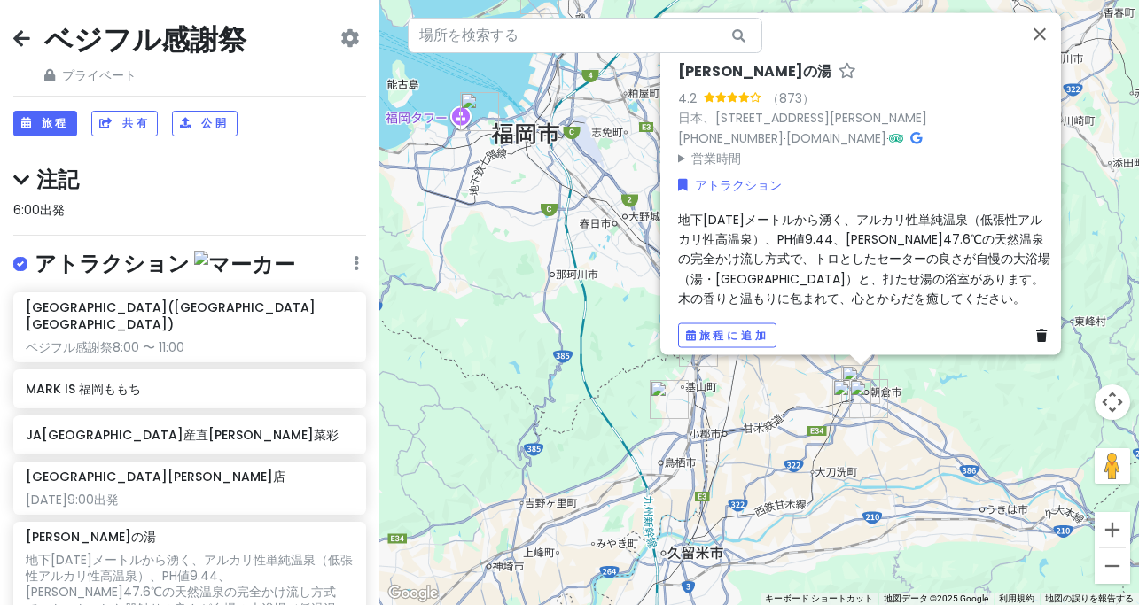
click at [27, 39] on icon at bounding box center [21, 38] width 17 height 14
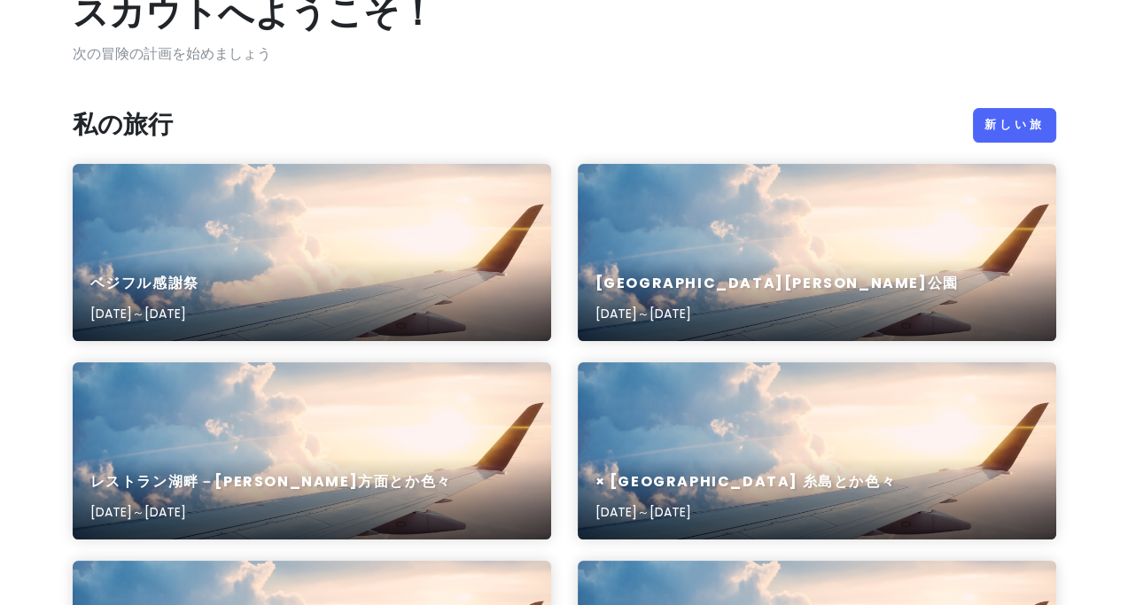
scroll to position [165, 0]
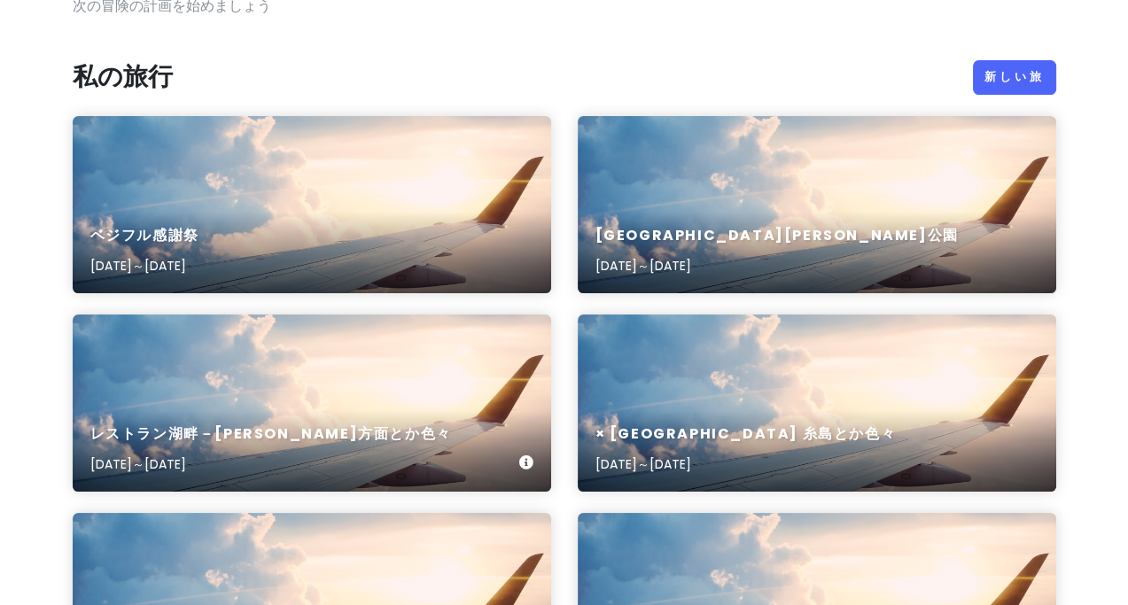
click at [363, 366] on div "[GEOGRAPHIC_DATA]－[PERSON_NAME]方面とか色々 [DATE]～[DATE]" at bounding box center [312, 403] width 479 height 177
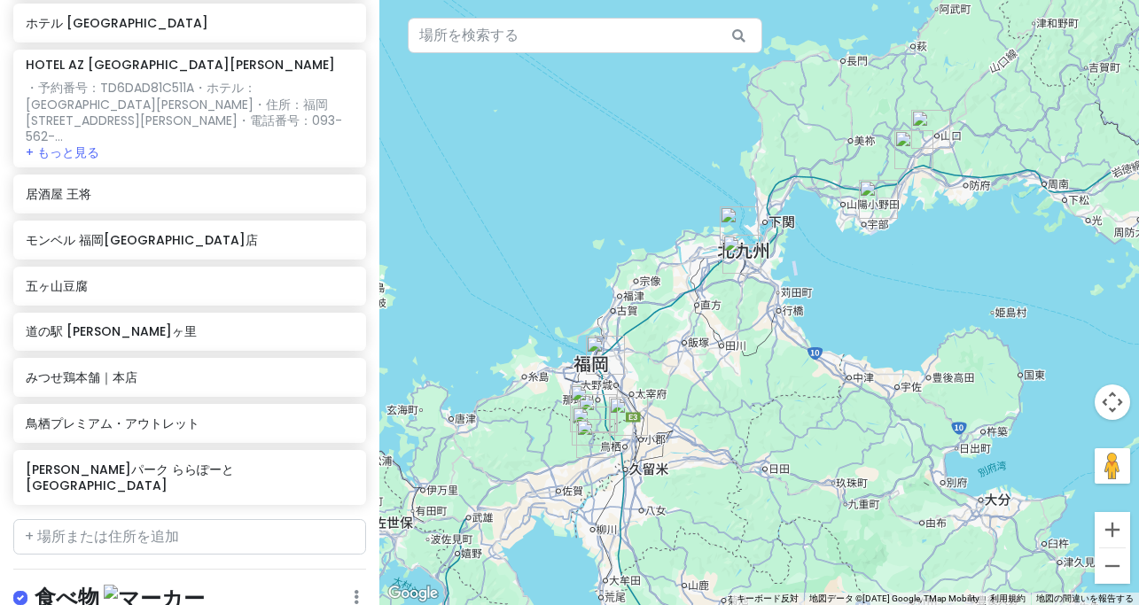
scroll to position [496, 0]
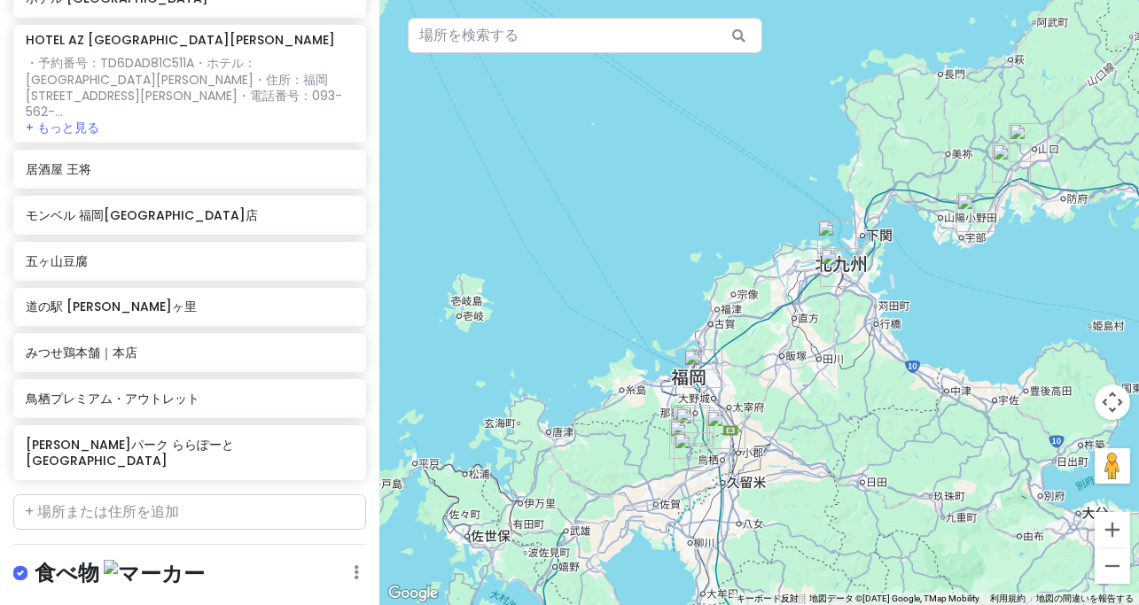
drag, startPoint x: 821, startPoint y: 276, endPoint x: 922, endPoint y: 288, distance: 101.8
click at [922, 288] on div at bounding box center [759, 302] width 760 height 605
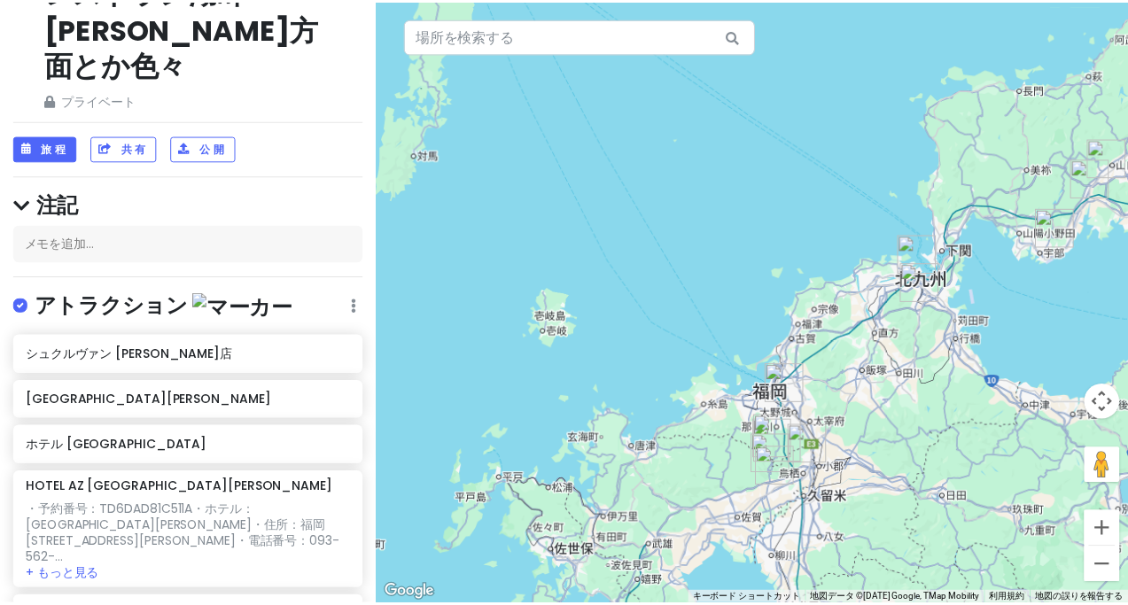
scroll to position [0, 0]
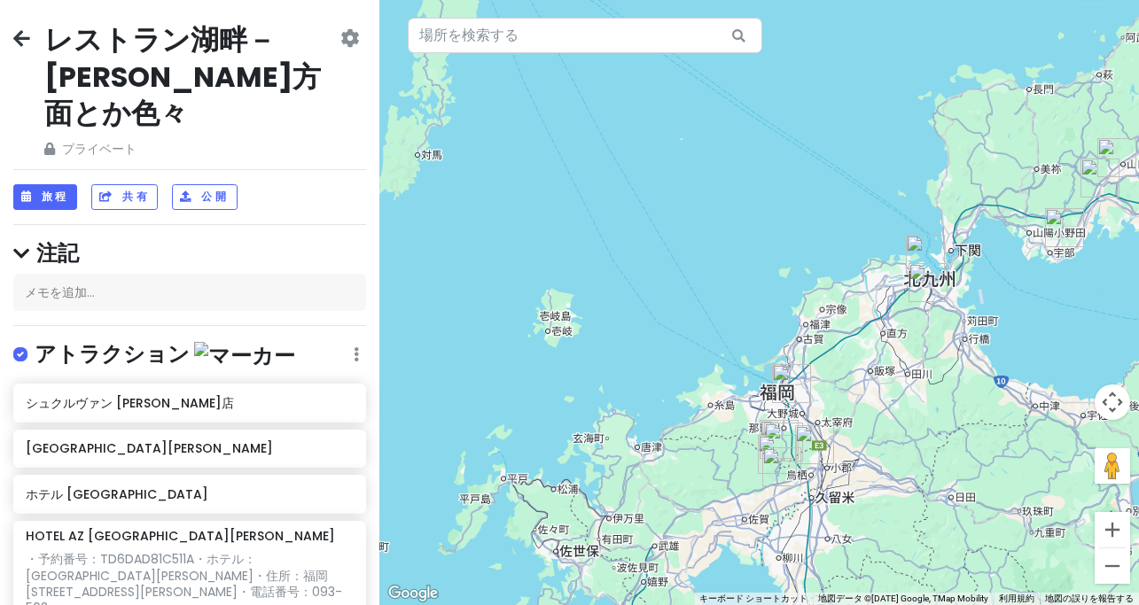
click at [15, 45] on icon at bounding box center [21, 38] width 17 height 14
